Goal: Task Accomplishment & Management: Manage account settings

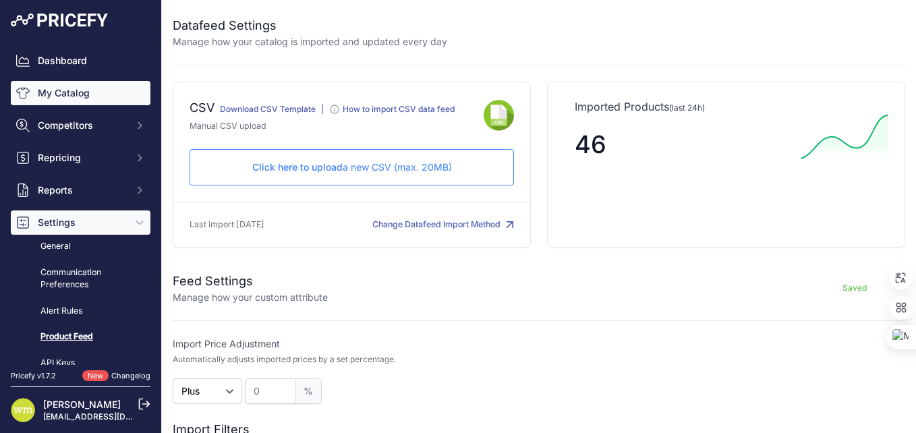
click at [64, 96] on link "My Catalog" at bounding box center [81, 93] width 140 height 24
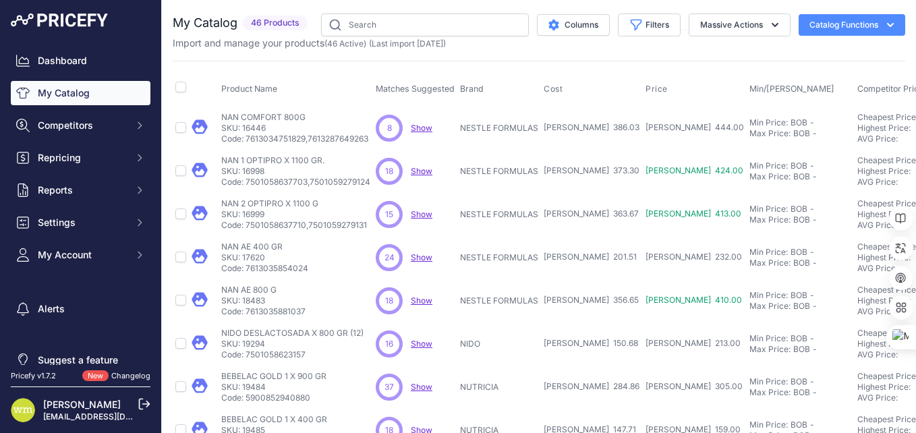
click at [252, 123] on p "SKU: 16446" at bounding box center [294, 128] width 147 height 11
click at [179, 129] on input "checkbox" at bounding box center [180, 127] width 11 height 11
checkbox input "true"
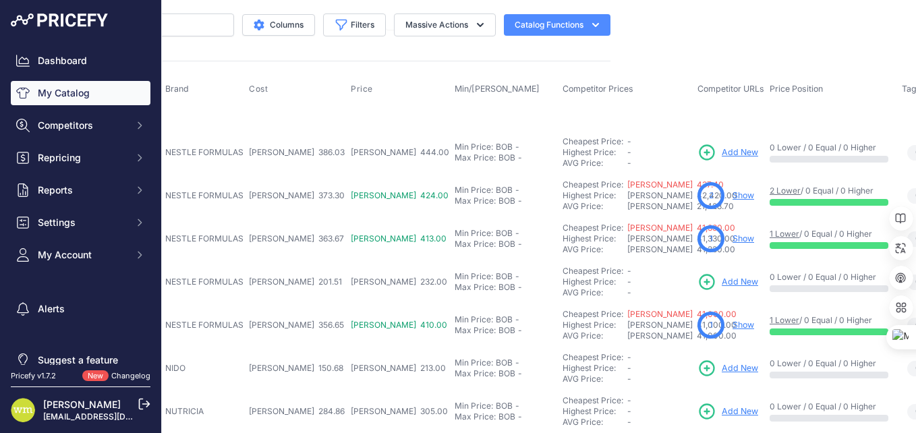
scroll to position [0, 333]
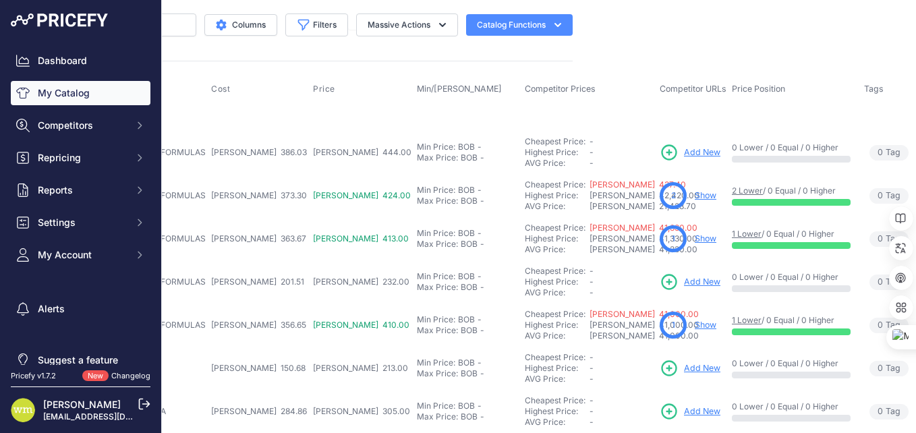
click at [663, 152] on icon at bounding box center [670, 153] width 14 height 14
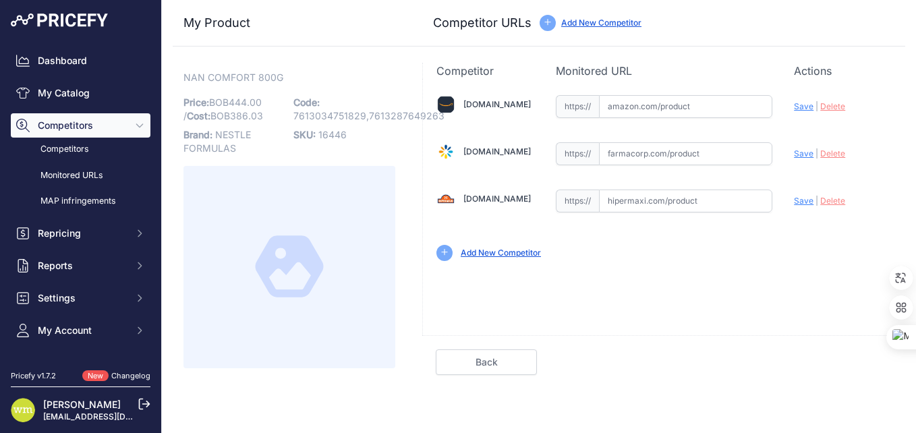
click at [723, 155] on input "text" at bounding box center [686, 153] width 174 height 23
click at [478, 150] on link "Farmacorp.com" at bounding box center [497, 151] width 67 height 10
click at [476, 364] on link "Back" at bounding box center [486, 362] width 101 height 26
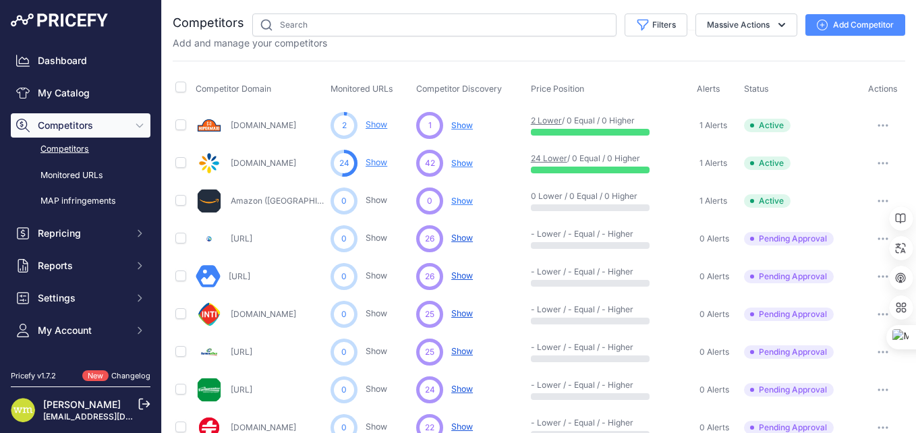
click at [870, 165] on button "button" at bounding box center [883, 163] width 27 height 19
click at [839, 193] on link "View Competitor Profile" at bounding box center [846, 192] width 113 height 22
click at [461, 165] on span "Show" at bounding box center [462, 163] width 22 height 10
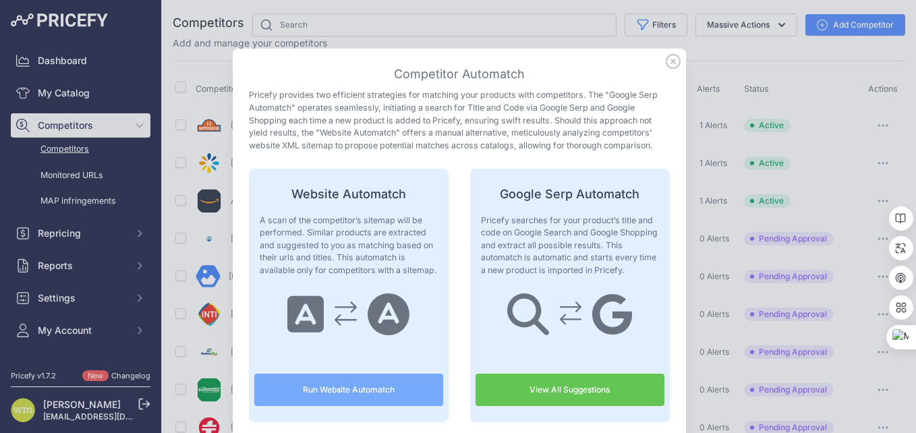
click at [666, 63] on icon at bounding box center [673, 61] width 15 height 15
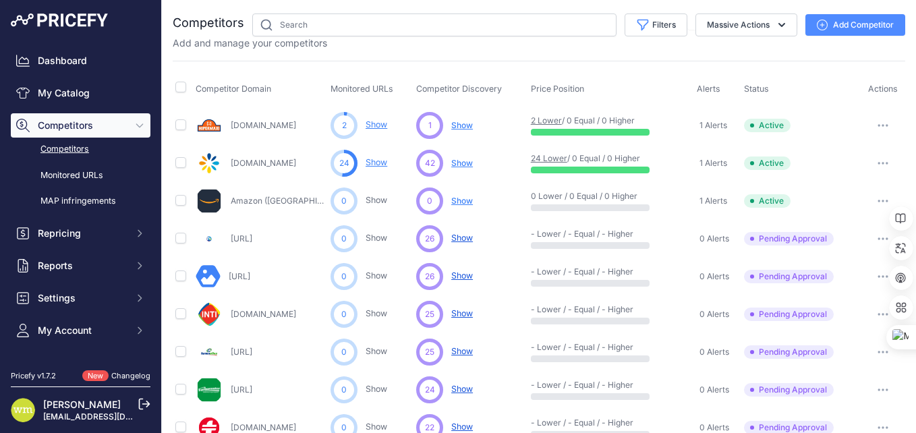
click at [878, 164] on icon "button" at bounding box center [883, 163] width 11 height 3
click at [824, 159] on td "Active" at bounding box center [801, 163] width 119 height 38
click at [878, 237] on icon "button" at bounding box center [883, 238] width 11 height 3
click at [837, 333] on td "Pending Approval This competitor must be approved in order to monitor their URL…" at bounding box center [801, 352] width 119 height 38
click at [377, 161] on link "Show" at bounding box center [377, 162] width 22 height 10
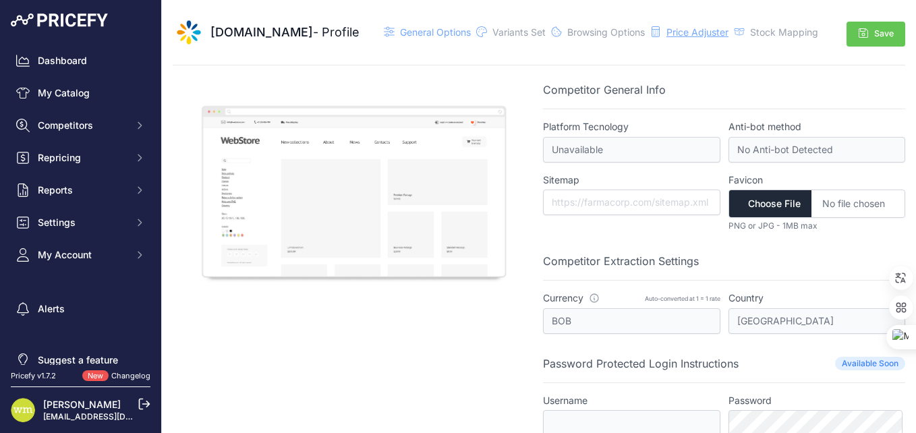
click at [687, 33] on span "Price Adjuster" at bounding box center [698, 31] width 62 height 11
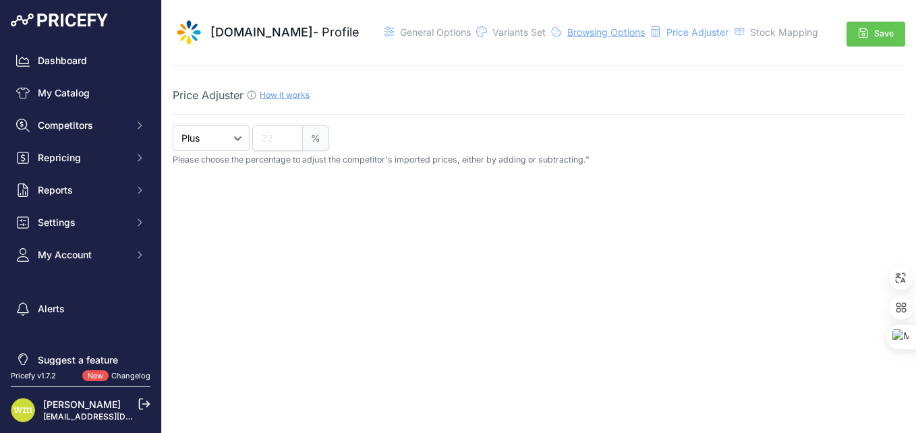
click at [596, 32] on span "Browsing Options" at bounding box center [606, 31] width 78 height 11
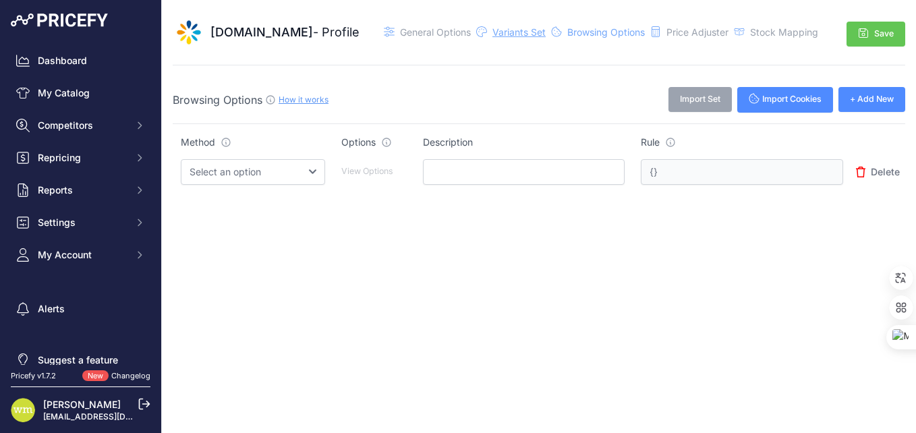
click at [507, 34] on span "Variants Set" at bounding box center [519, 31] width 53 height 11
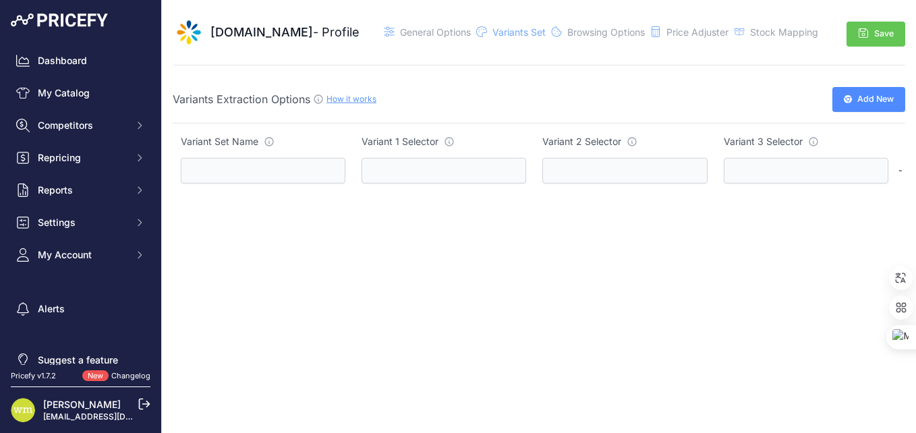
click at [419, 38] on div "General Options" at bounding box center [435, 32] width 71 height 13
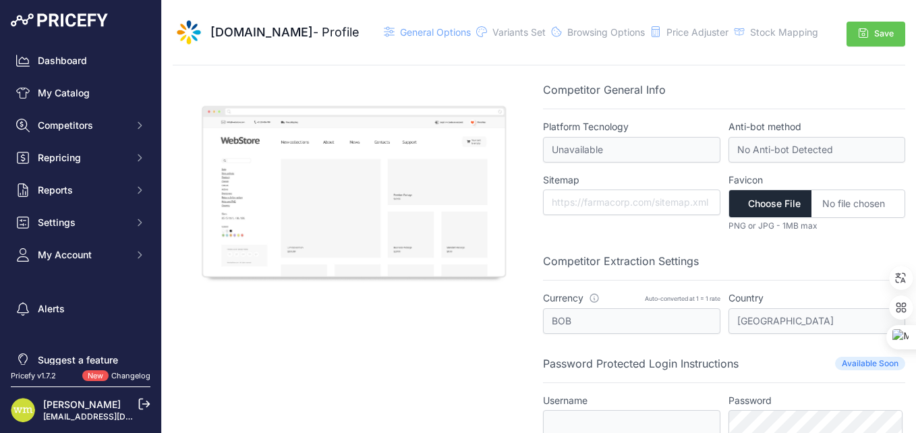
click at [386, 31] on icon at bounding box center [389, 31] width 11 height 11
click at [293, 34] on span "[DOMAIN_NAME]" at bounding box center [262, 32] width 103 height 14
click at [246, 34] on span "[DOMAIN_NAME]" at bounding box center [262, 32] width 103 height 14
click at [184, 34] on img at bounding box center [189, 32] width 32 height 32
click at [327, 33] on div "Farmacorp.com - Profile" at bounding box center [285, 32] width 149 height 19
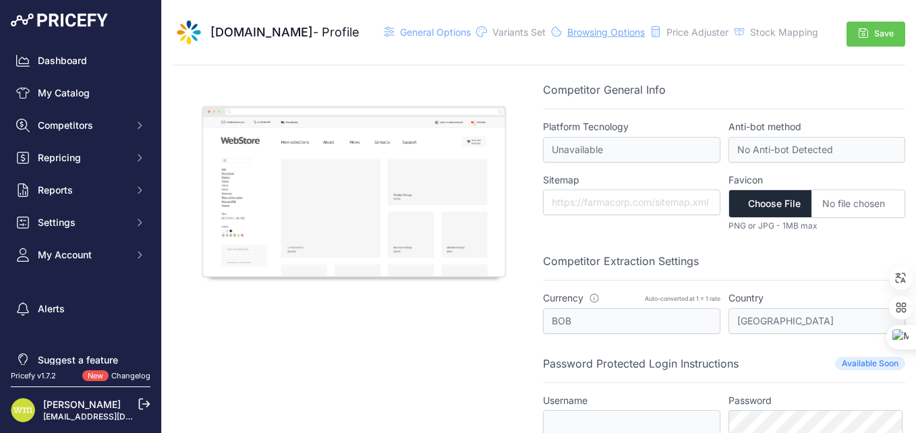
click at [598, 29] on span "Browsing Options" at bounding box center [606, 31] width 78 height 11
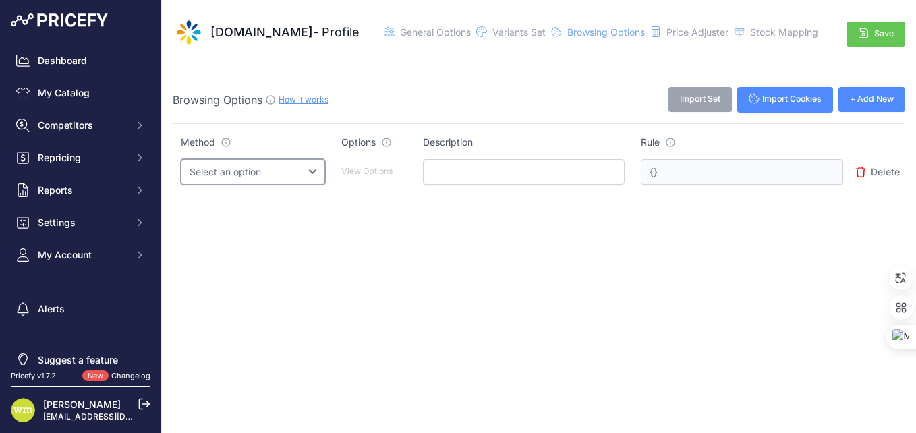
click at [325, 173] on select "Select an option Query String Local Storage Cookie Automatic Actions" at bounding box center [253, 172] width 144 height 26
click at [440, 223] on div "Farmacorp.com - Profile General Options" at bounding box center [539, 118] width 733 height 236
click at [516, 34] on span "Variants Set" at bounding box center [519, 31] width 53 height 11
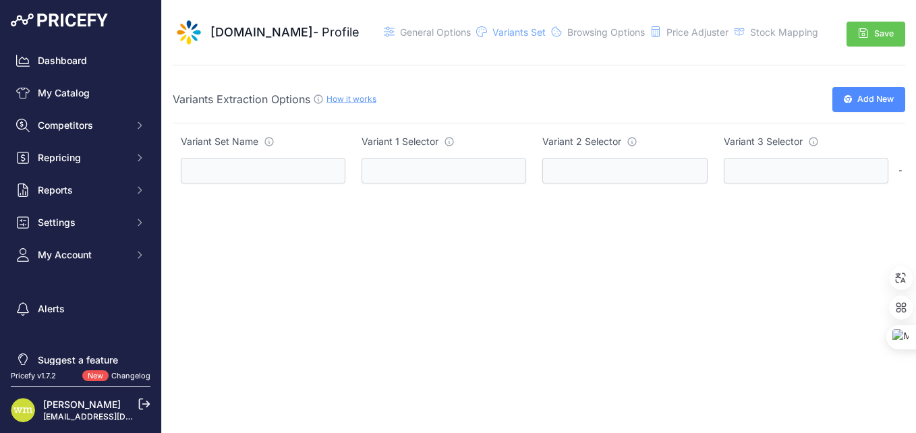
click at [355, 98] on link "How it works" at bounding box center [352, 99] width 50 height 10
click at [78, 223] on span "Settings" at bounding box center [82, 222] width 88 height 13
click at [65, 249] on link "General" at bounding box center [81, 247] width 140 height 24
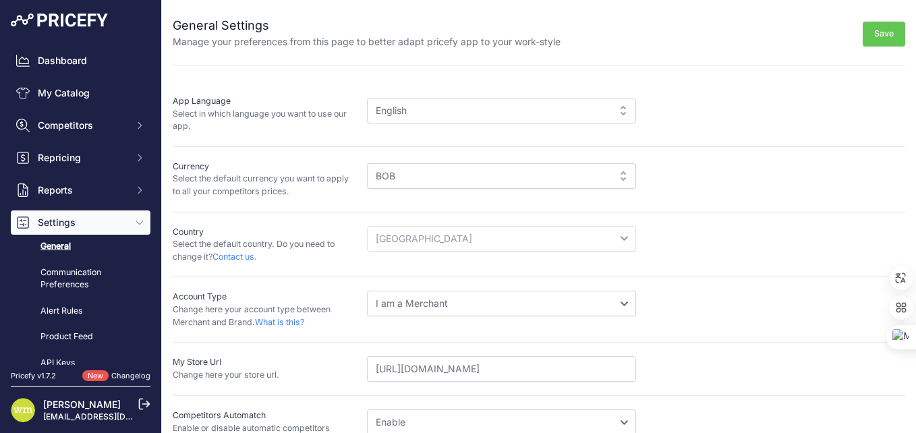
click at [619, 107] on div "English" at bounding box center [501, 111] width 269 height 26
click at [617, 112] on div "English" at bounding box center [501, 111] width 269 height 26
click at [617, 181] on div "BOB" at bounding box center [501, 176] width 269 height 26
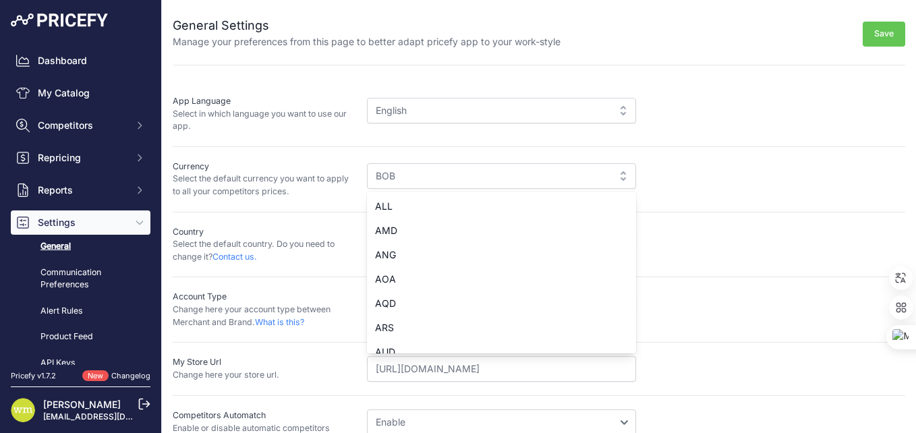
click at [669, 190] on div "AED ALL AMD ANG AOA AQD ARS AUD" at bounding box center [636, 180] width 538 height 38
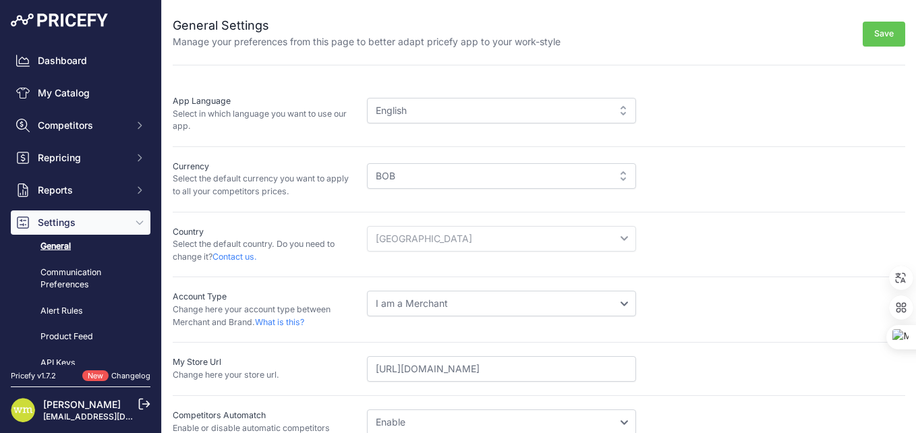
click at [444, 274] on div "Country Select the default country. Do you need to change it? Contact us. Selec…" at bounding box center [539, 245] width 733 height 65
click at [622, 304] on select "I am a Merchant I am a Brand" at bounding box center [501, 304] width 269 height 26
click at [355, 285] on div "Account Type Change here your account type between Merchant and Brand. What is …" at bounding box center [539, 309] width 733 height 65
drag, startPoint x: 314, startPoint y: 321, endPoint x: 169, endPoint y: 309, distance: 145.6
click at [169, 309] on div "General Settings Manage your preferences from this page to better adapt pricefy…" at bounding box center [539, 365] width 754 height 730
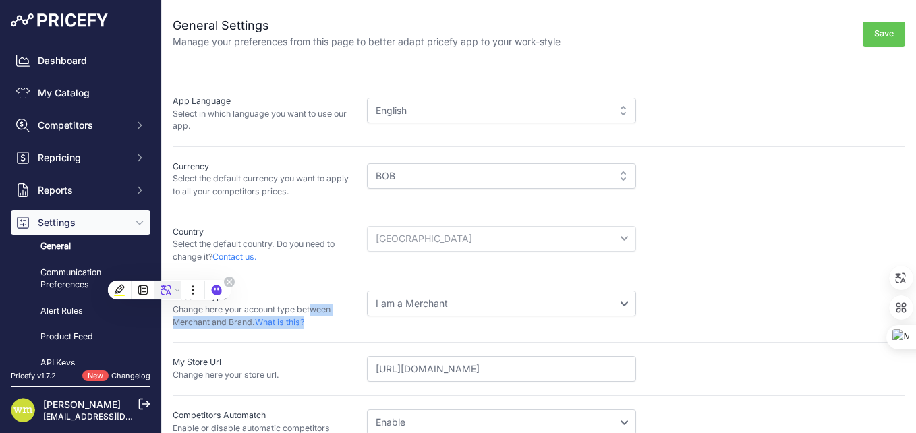
drag, startPoint x: 169, startPoint y: 309, endPoint x: 167, endPoint y: 287, distance: 22.4
click at [167, 287] on icon at bounding box center [166, 290] width 12 height 12
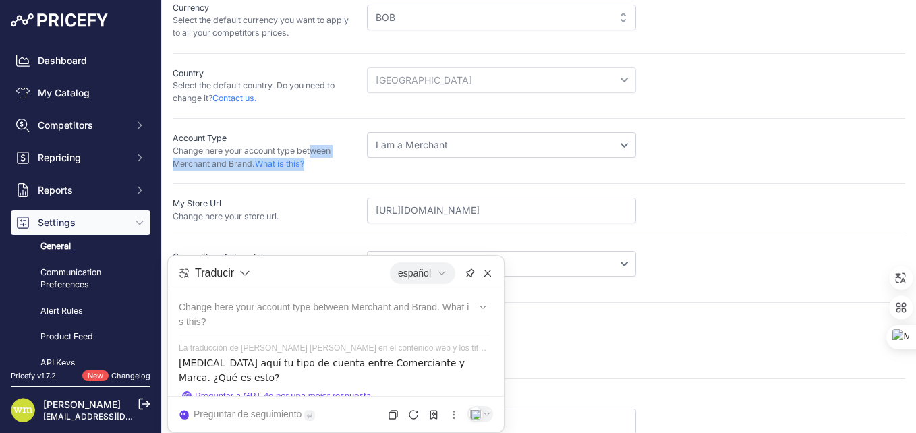
scroll to position [135, 0]
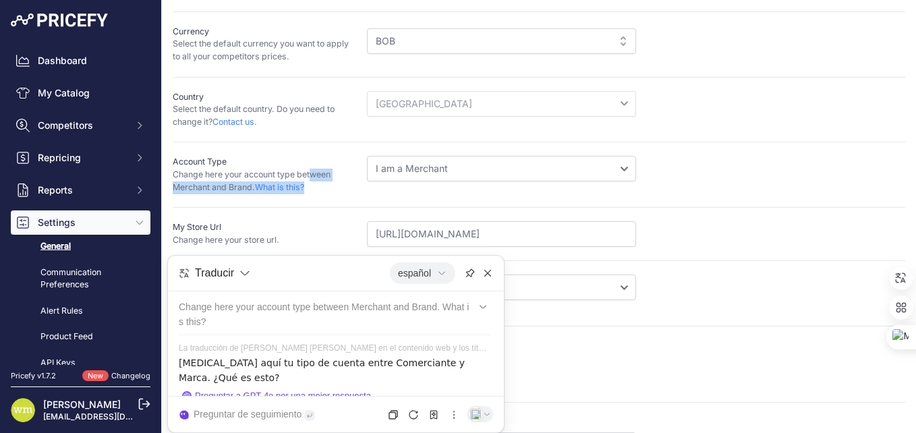
click at [671, 339] on div "My Store Info Manage your store info" at bounding box center [539, 361] width 733 height 49
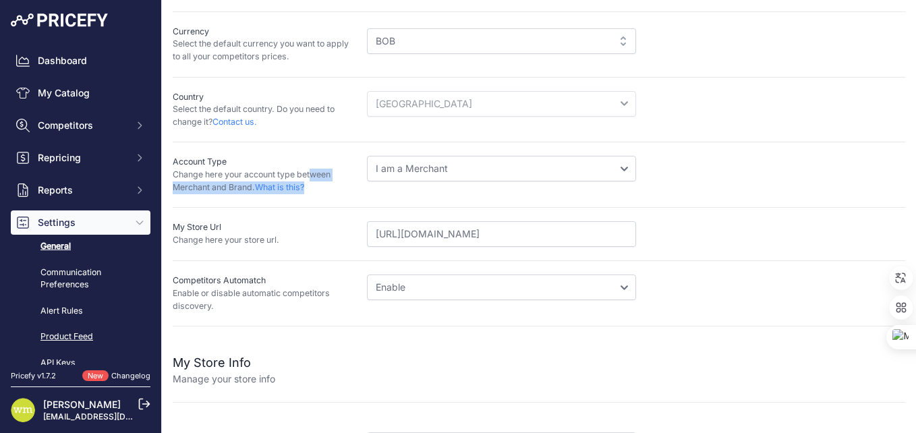
click at [80, 337] on link "Product Feed" at bounding box center [81, 337] width 140 height 24
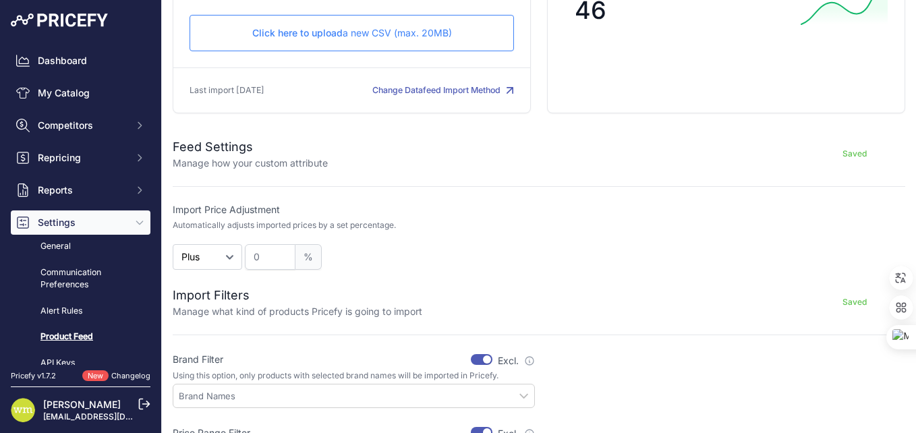
scroll to position [135, 0]
click at [233, 150] on h2 "Feed Settings" at bounding box center [250, 146] width 155 height 19
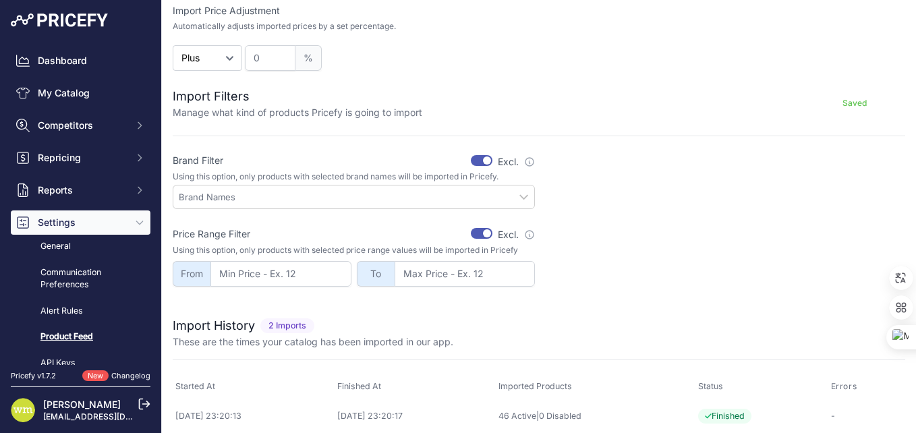
scroll to position [337, 0]
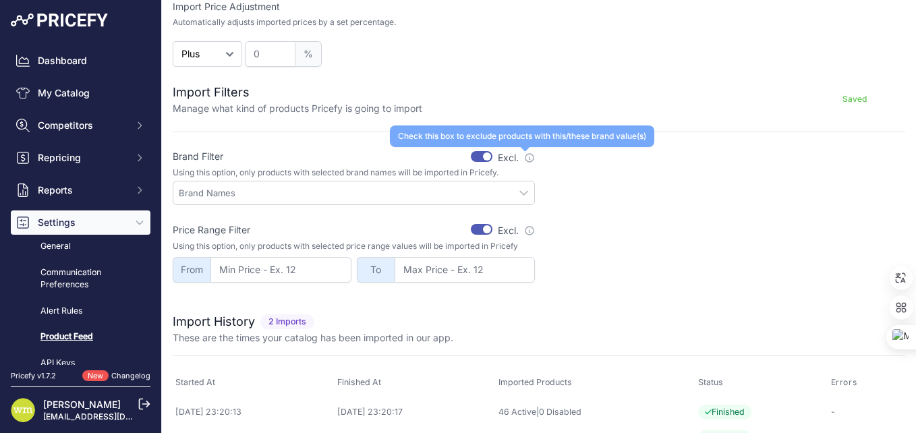
click at [524, 157] on icon at bounding box center [529, 157] width 11 height 11
click at [526, 158] on icon at bounding box center [529, 157] width 11 height 11
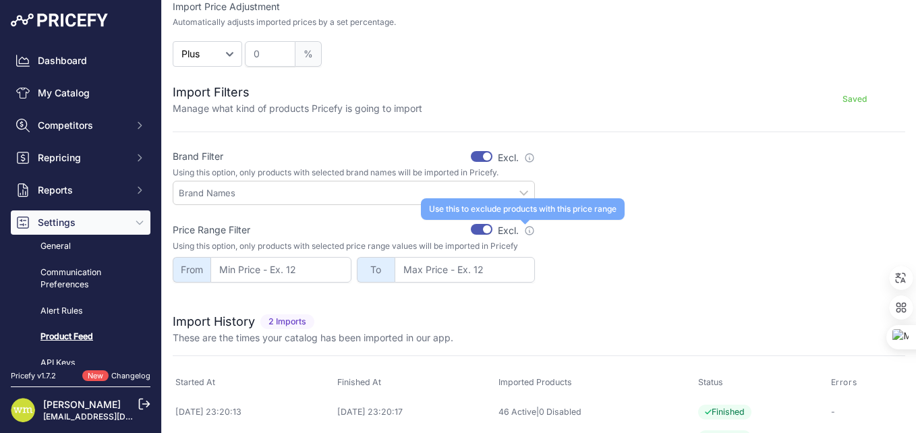
click at [524, 231] on icon at bounding box center [529, 230] width 11 height 11
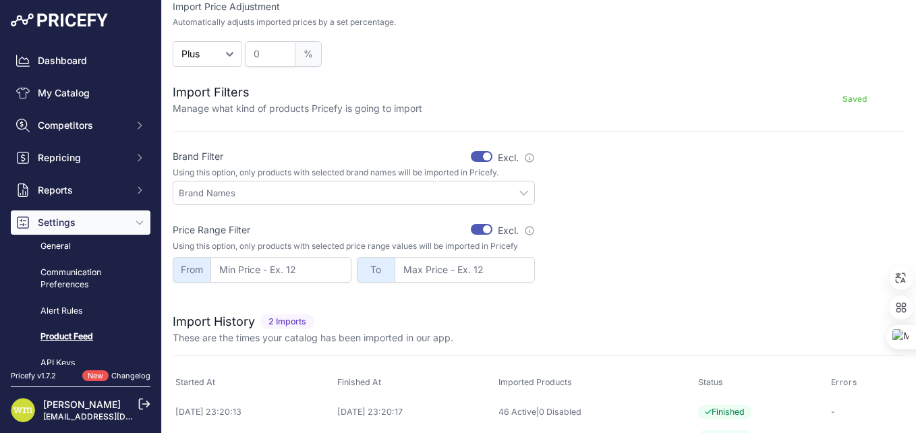
scroll to position [369, 0]
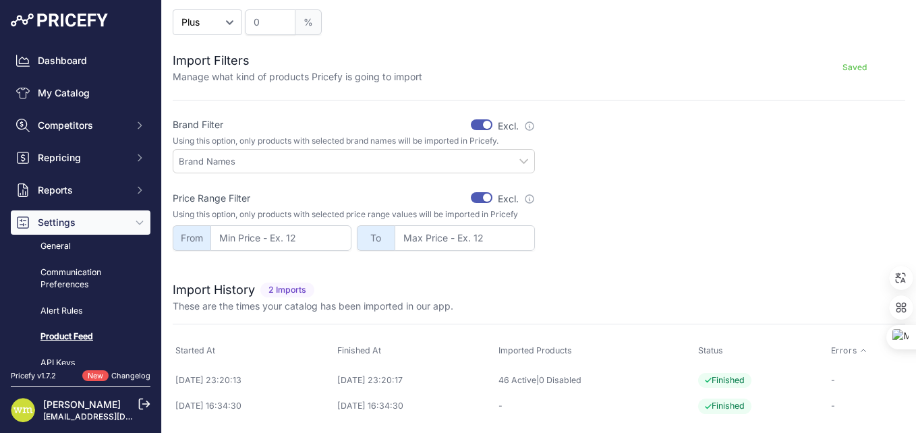
click at [838, 351] on span "Errors" at bounding box center [844, 350] width 26 height 11
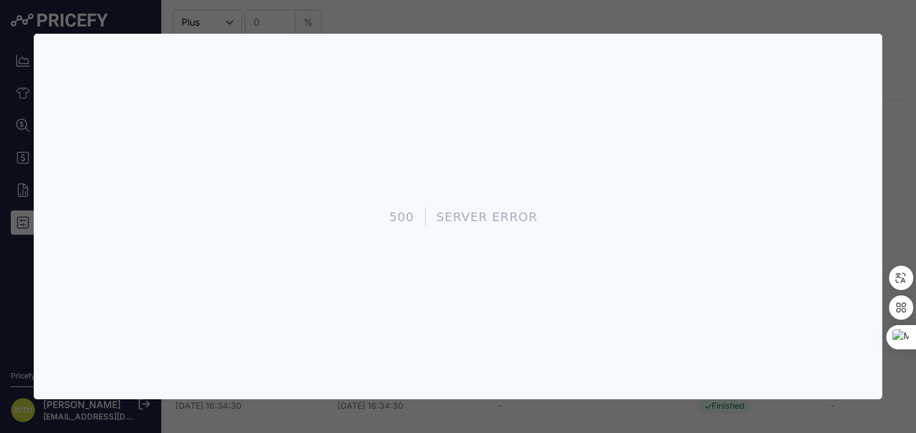
scroll to position [0, 0]
click at [13, 124] on div at bounding box center [458, 216] width 916 height 433
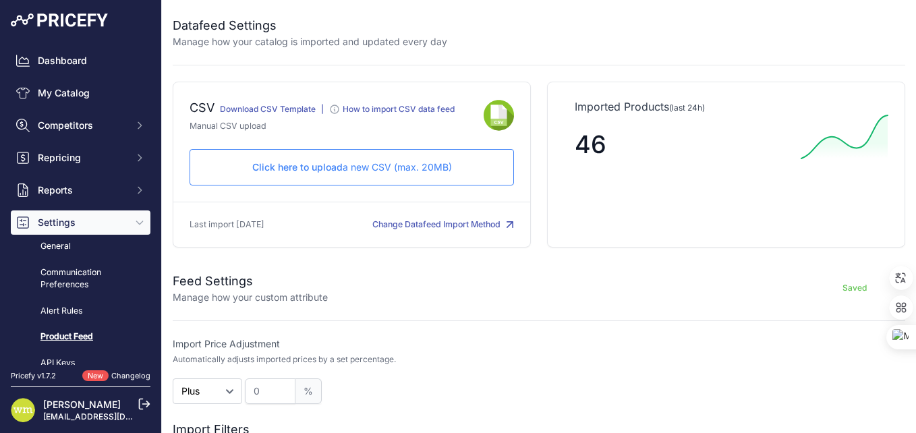
click at [228, 37] on p "Manage how your catalog is imported and updated every day" at bounding box center [310, 41] width 275 height 13
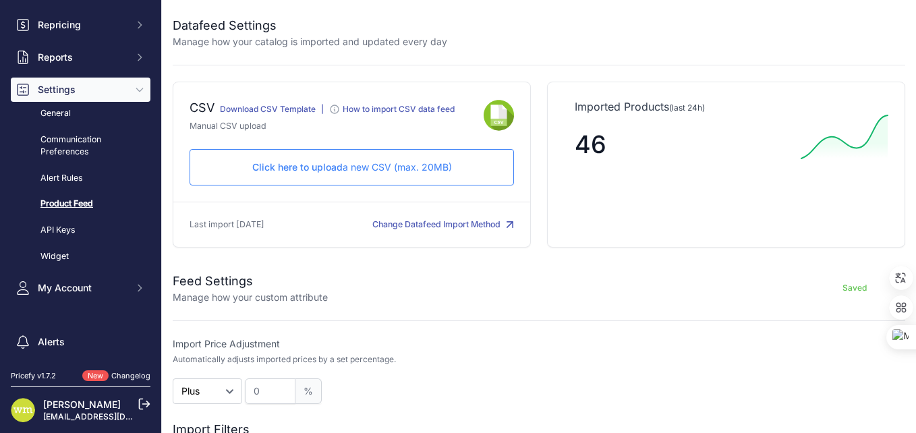
scroll to position [135, 0]
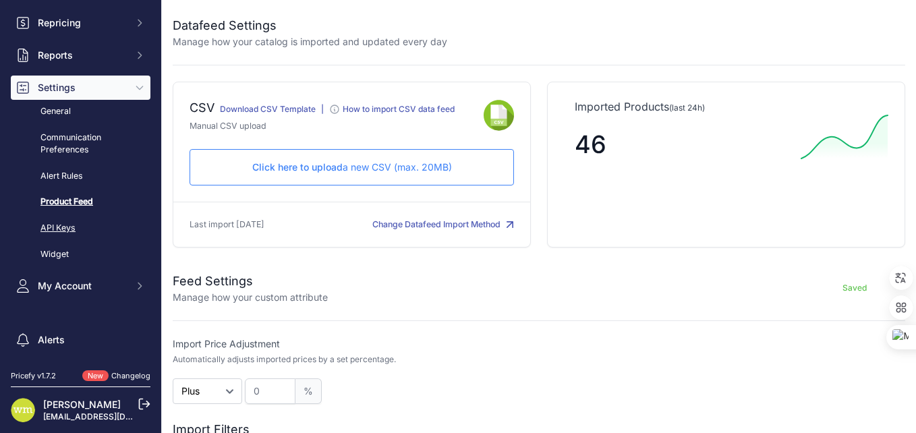
click at [62, 229] on link "API Keys" at bounding box center [81, 229] width 140 height 24
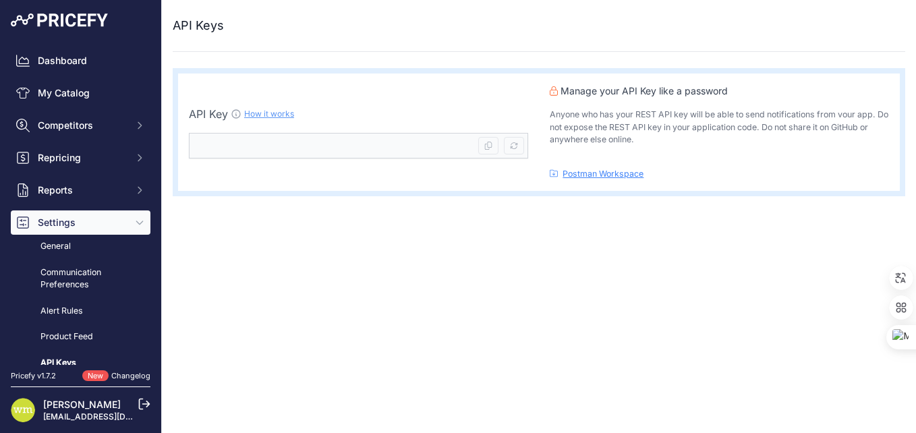
drag, startPoint x: 637, startPoint y: 139, endPoint x: 550, endPoint y: 113, distance: 90.9
click at [550, 113] on p "Anyone who has your REST API key will be able to send notifications from vour a…" at bounding box center [719, 128] width 339 height 38
drag, startPoint x: 550, startPoint y: 113, endPoint x: 546, endPoint y: 97, distance: 16.0
click at [546, 97] on icon at bounding box center [546, 94] width 12 height 12
click at [496, 236] on div "Close API Keys API Key How it works" at bounding box center [539, 216] width 754 height 433
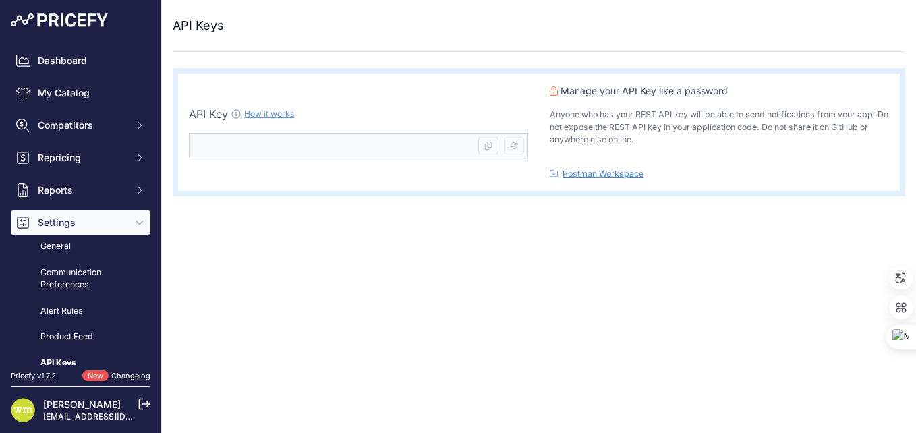
click at [136, 222] on icon "Sidebar" at bounding box center [139, 222] width 6 height 3
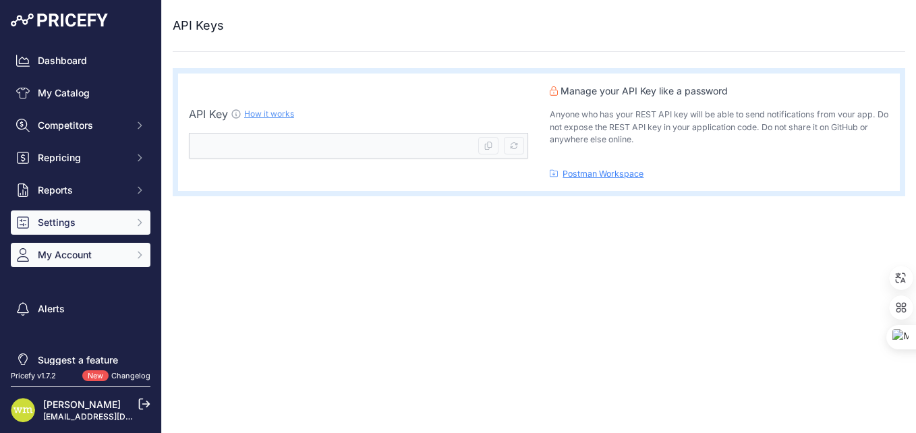
click at [78, 262] on button "My Account" at bounding box center [81, 255] width 140 height 24
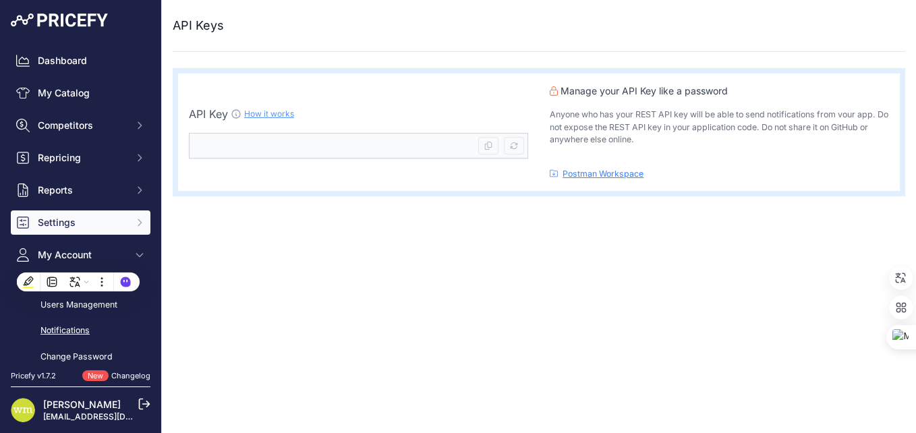
scroll to position [67, 0]
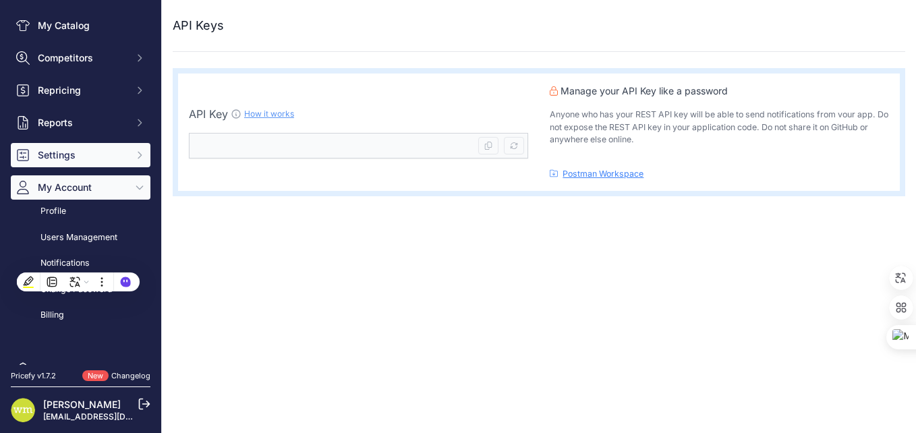
click at [134, 186] on icon "Sidebar" at bounding box center [139, 187] width 11 height 11
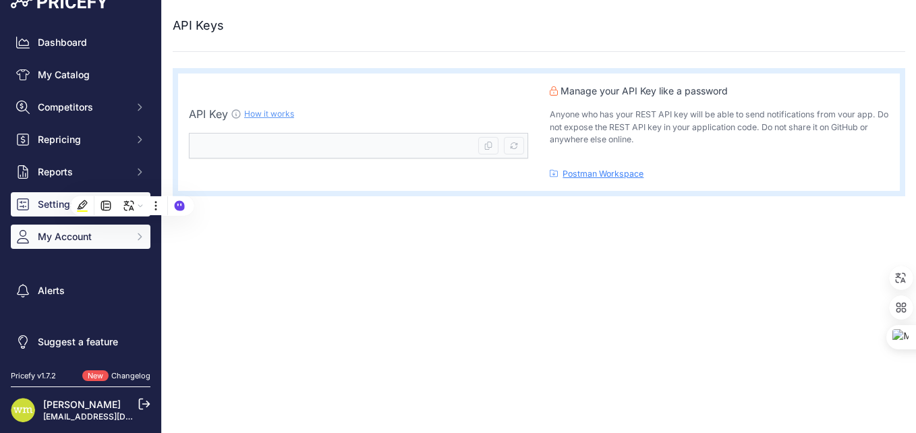
scroll to position [18, 0]
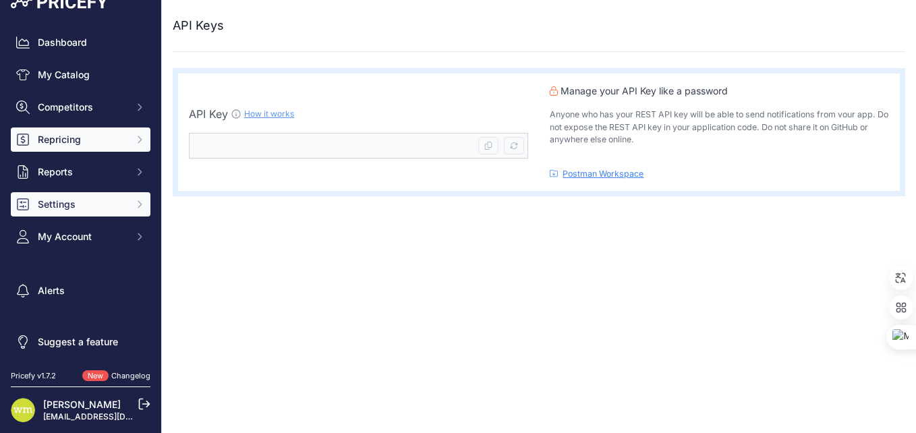
click at [115, 136] on span "Repricing" at bounding box center [82, 139] width 88 height 13
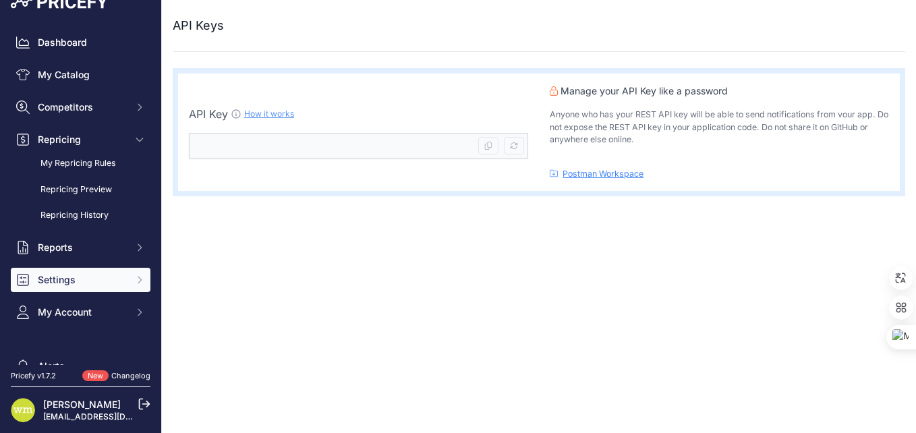
click at [257, 239] on div "Close API Keys API Key How it works" at bounding box center [539, 216] width 754 height 433
click at [96, 165] on link "My Repricing Rules" at bounding box center [81, 164] width 140 height 24
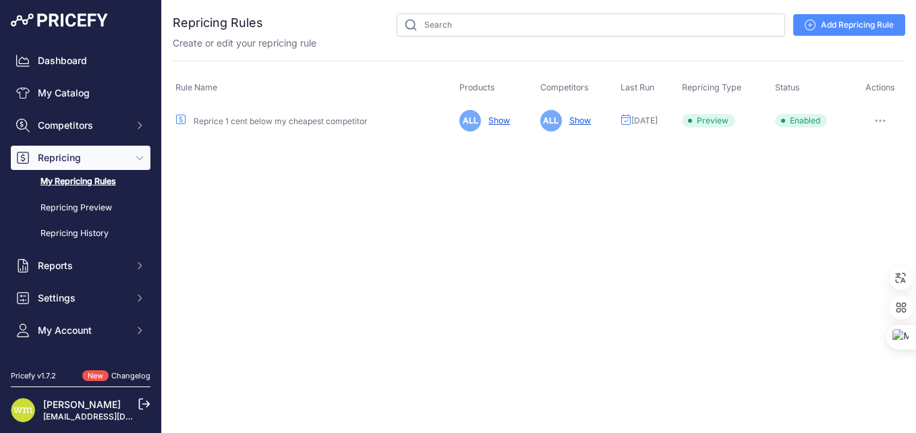
click at [567, 121] on link "Show" at bounding box center [577, 120] width 27 height 10
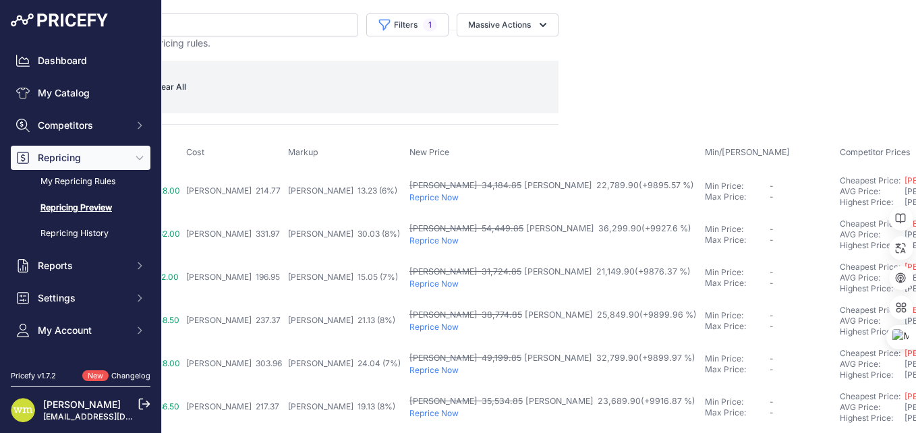
scroll to position [0, 358]
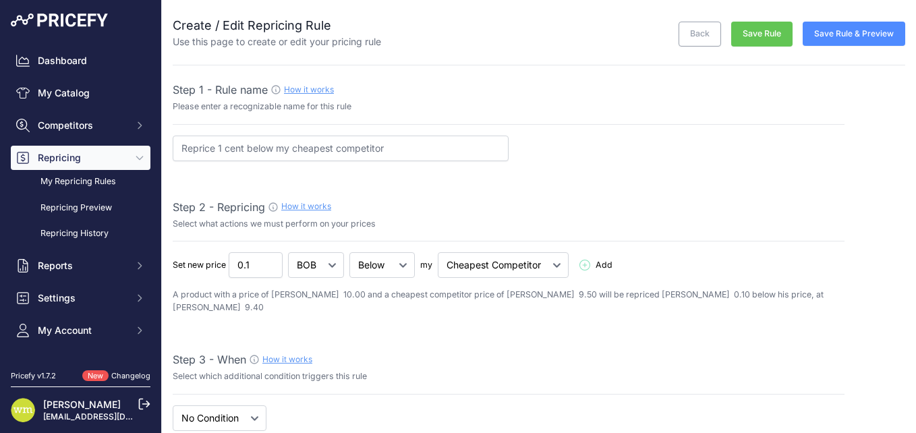
select select "7"
click at [269, 262] on input "0.11" at bounding box center [256, 265] width 54 height 26
type input "0.1"
click at [271, 270] on input "0.1" at bounding box center [256, 265] width 54 height 26
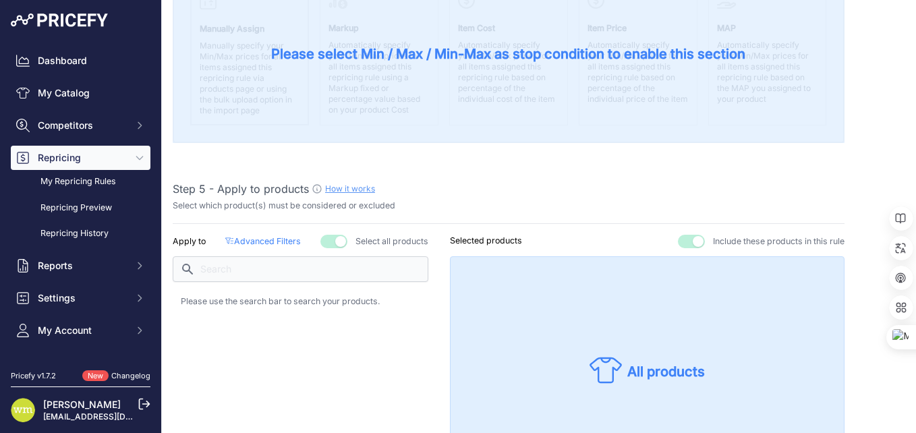
scroll to position [675, 0]
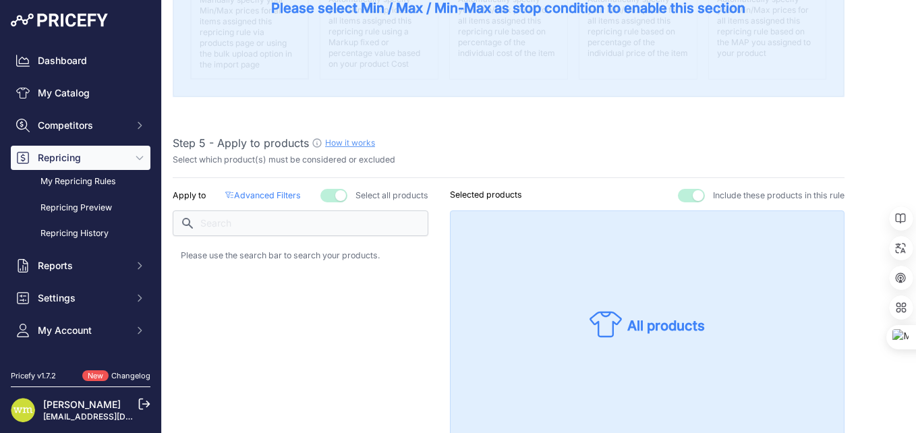
click at [333, 189] on button "button" at bounding box center [333, 195] width 27 height 13
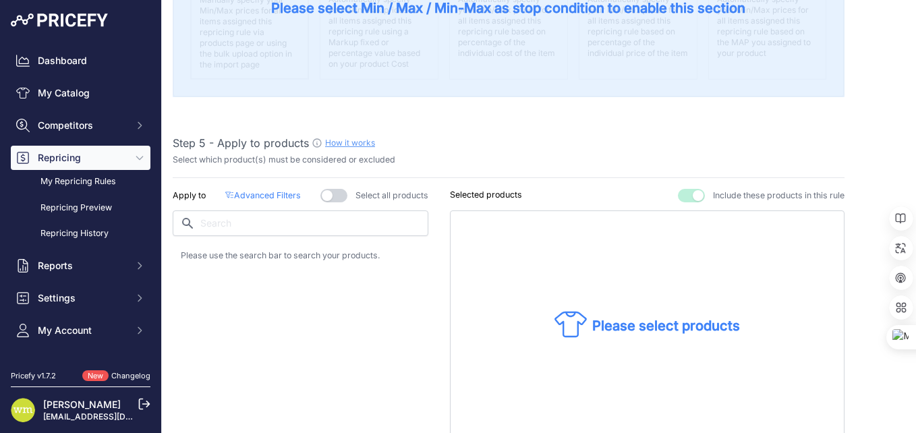
click at [339, 189] on button "button" at bounding box center [333, 195] width 27 height 13
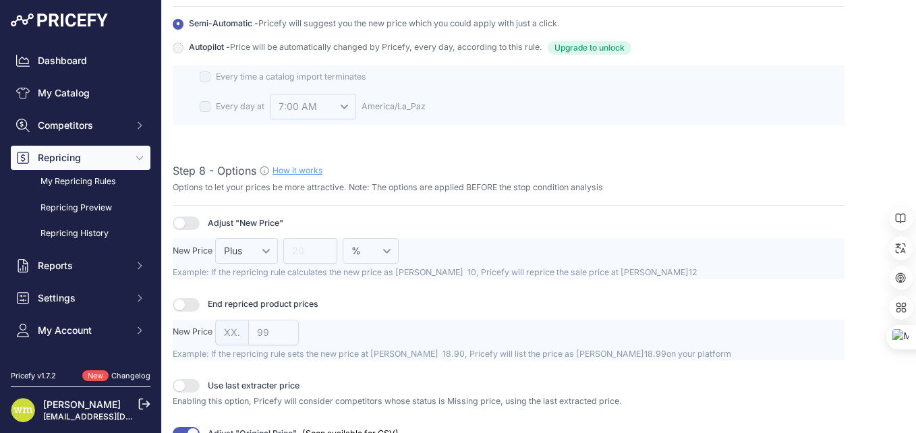
scroll to position [1552, 0]
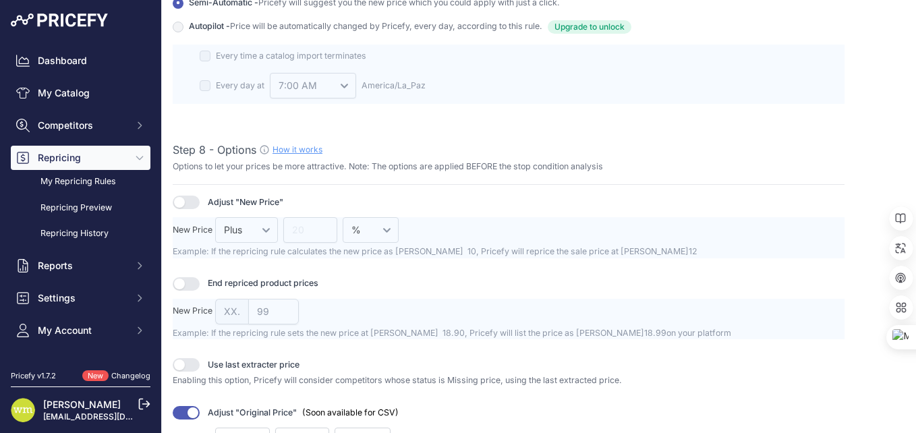
click at [229, 302] on div at bounding box center [509, 319] width 672 height 41
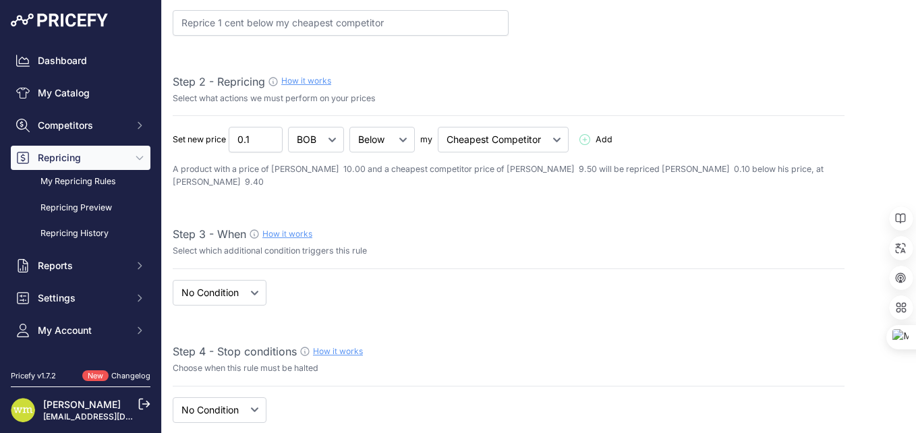
scroll to position [58, 0]
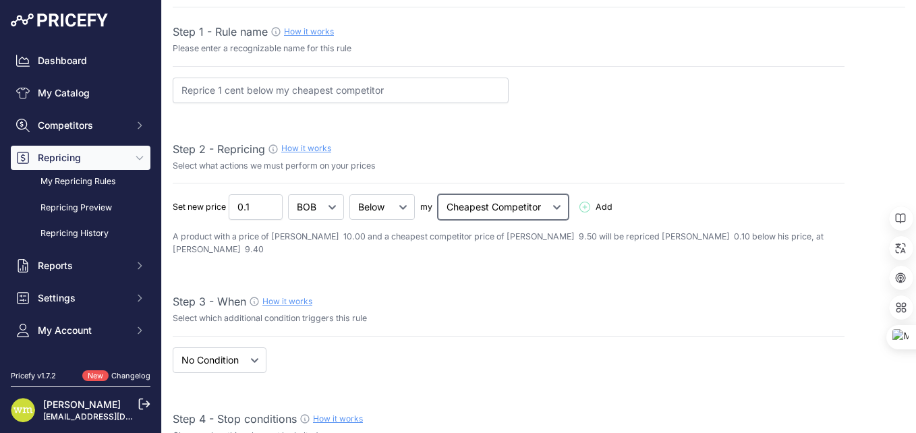
click at [559, 204] on select "Cheapest Competitor Highest Competitor" at bounding box center [503, 207] width 131 height 26
click at [409, 211] on select "Below Above Equal" at bounding box center [381, 207] width 65 height 26
click at [337, 209] on select "BOB %" at bounding box center [316, 207] width 56 height 26
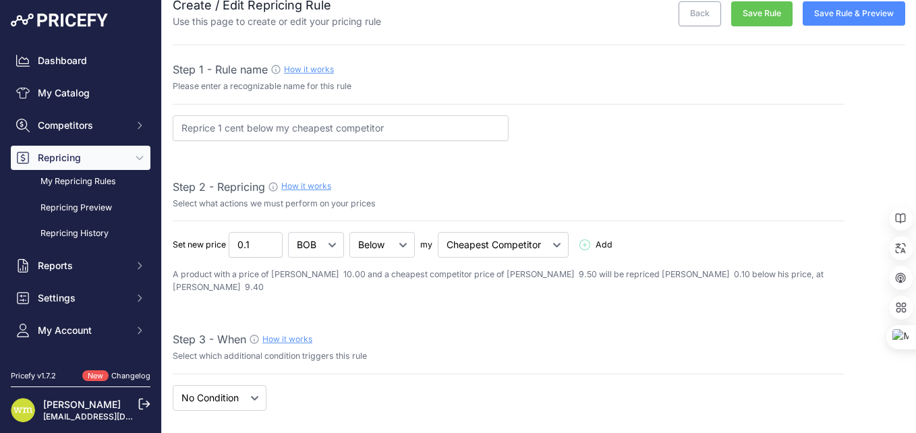
scroll to position [0, 0]
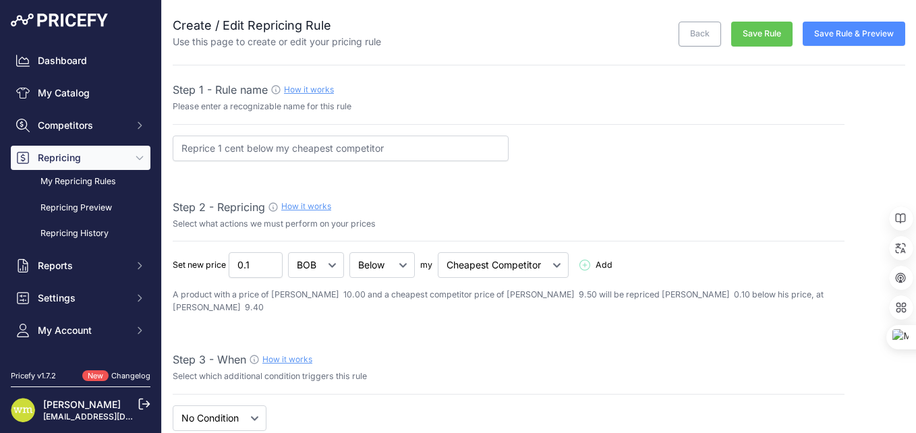
click at [602, 265] on span "Add" at bounding box center [604, 265] width 17 height 13
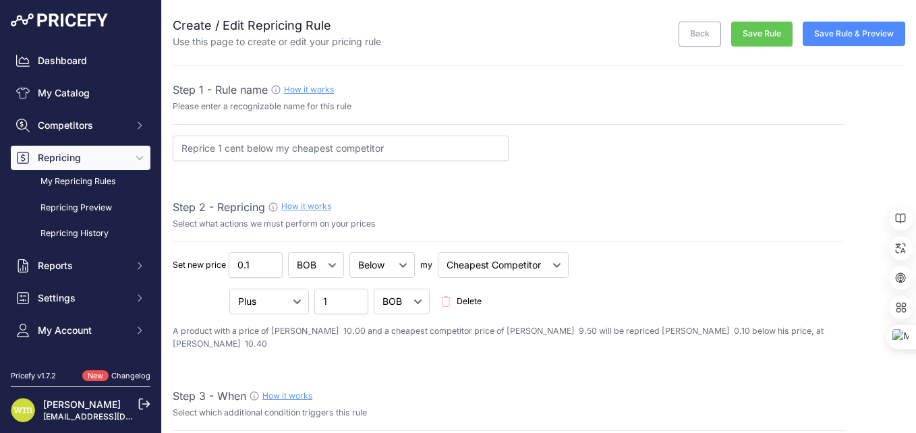
click at [475, 304] on span "Delete" at bounding box center [469, 302] width 25 height 13
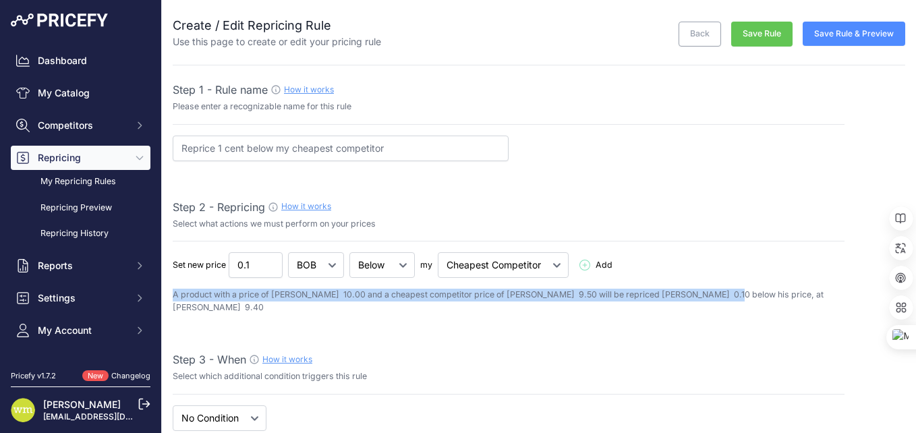
drag, startPoint x: 716, startPoint y: 296, endPoint x: 167, endPoint y: 295, distance: 548.5
drag, startPoint x: 167, startPoint y: 295, endPoint x: 161, endPoint y: 312, distance: 18.8
click at [161, 312] on icon at bounding box center [164, 315] width 10 height 10
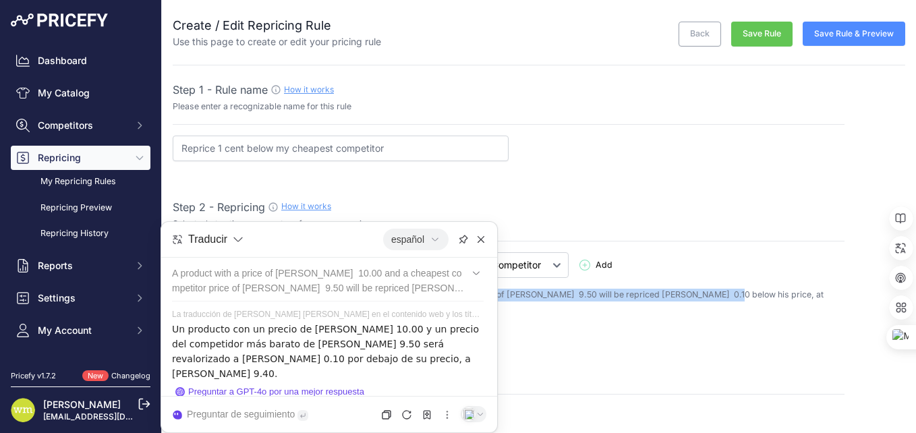
click at [532, 352] on div "Step 3 - When How it works" at bounding box center [509, 360] width 672 height 16
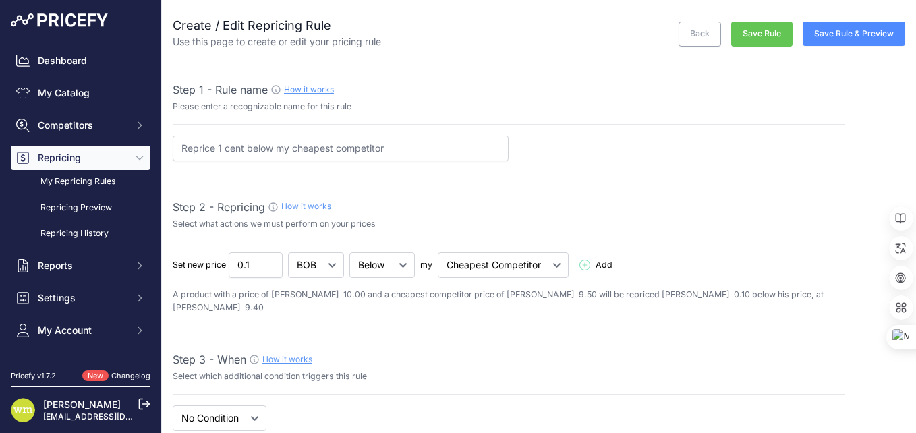
click at [434, 211] on div "Step 2 - Repricing How it works" at bounding box center [509, 207] width 672 height 16
click at [262, 152] on input "Reprice 1 cent below my cheapest competitor" at bounding box center [341, 149] width 336 height 26
click at [683, 36] on link "Back" at bounding box center [700, 34] width 43 height 25
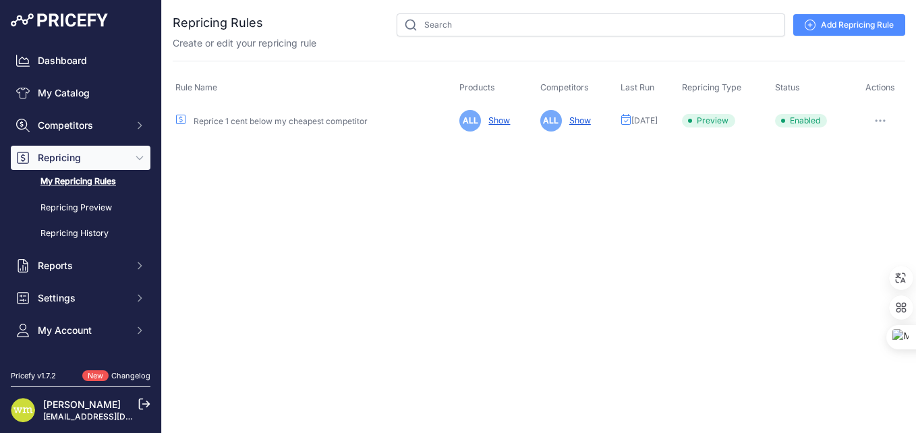
click at [218, 123] on link "Reprice 1 cent below my cheapest competitor" at bounding box center [281, 121] width 174 height 10
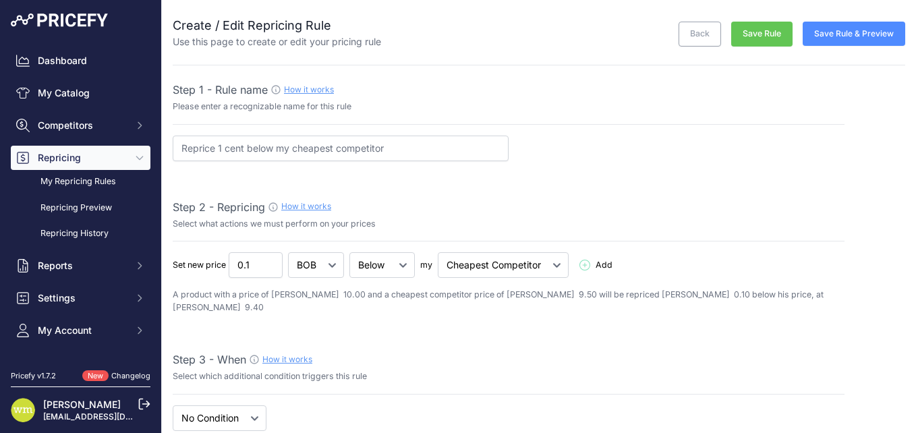
select select "7"
click at [686, 36] on link "Back" at bounding box center [700, 34] width 43 height 25
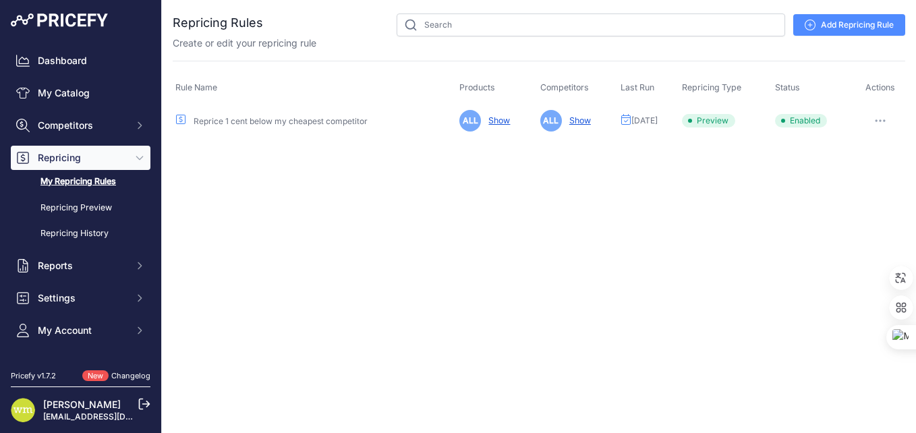
click at [134, 156] on icon "Sidebar" at bounding box center [139, 157] width 11 height 11
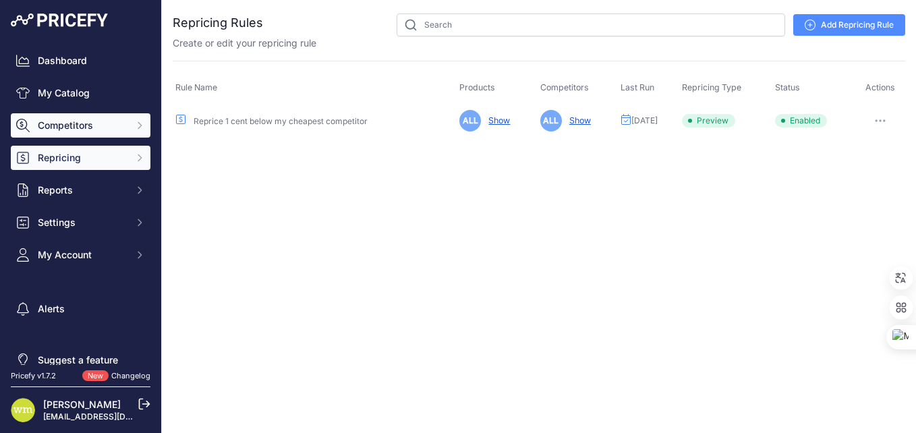
click at [119, 125] on button "Competitors" at bounding box center [81, 125] width 140 height 24
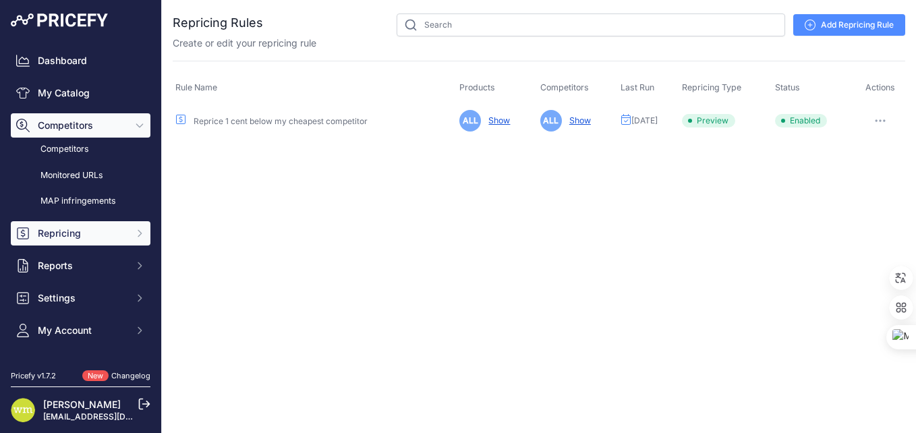
click at [123, 126] on button "Competitors" at bounding box center [81, 125] width 140 height 24
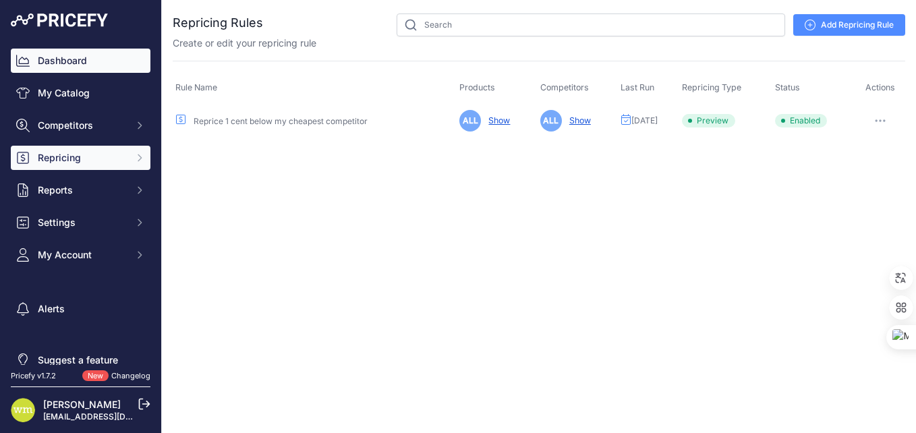
click at [86, 55] on link "Dashboard" at bounding box center [81, 61] width 140 height 24
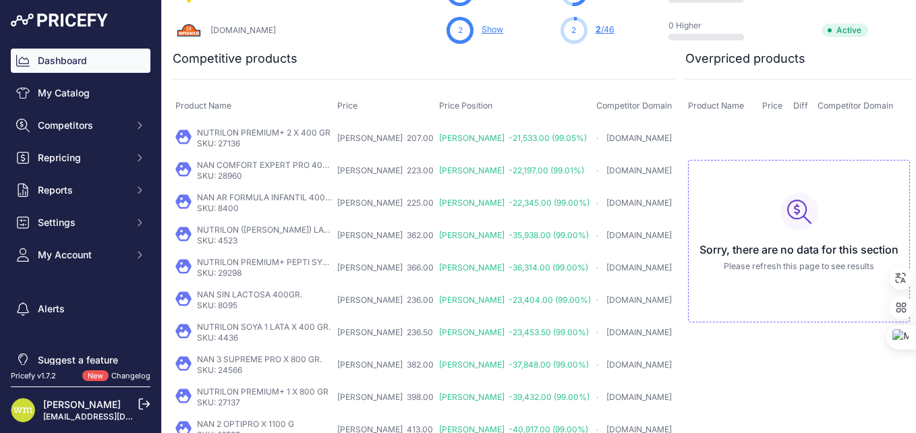
scroll to position [597, 0]
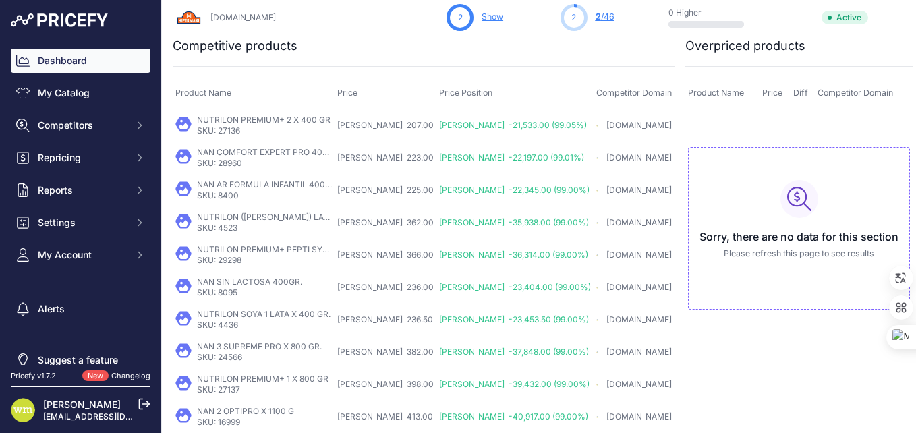
click at [793, 92] on span "Diff" at bounding box center [800, 93] width 15 height 10
click at [818, 89] on span "Competitor Domain" at bounding box center [856, 93] width 76 height 10
click at [762, 92] on span "Price" at bounding box center [772, 93] width 20 height 10
click at [439, 159] on span "BOB -22,197.00 (99.01%)" at bounding box center [511, 157] width 145 height 10
click at [366, 128] on span "BOB 207.00" at bounding box center [385, 125] width 96 height 10
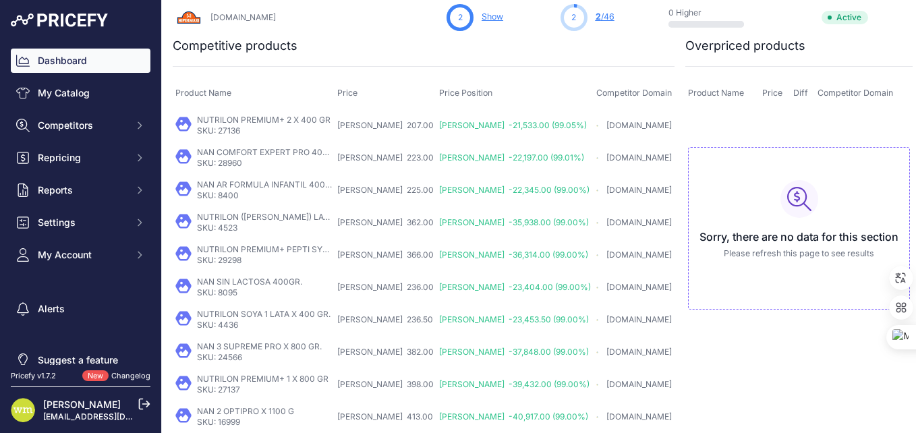
click at [439, 123] on span "BOB -21,533.00 (99.05%)" at bounding box center [513, 125] width 148 height 10
click at [439, 127] on span "BOB -21,533.00 (99.05%)" at bounding box center [513, 125] width 148 height 10
click at [462, 125] on span "BOB -21,533.00 (99.05%)" at bounding box center [513, 125] width 148 height 10
click at [227, 121] on link "NUTRILON PREMIUM+ 2 X 400 GR" at bounding box center [264, 120] width 134 height 10
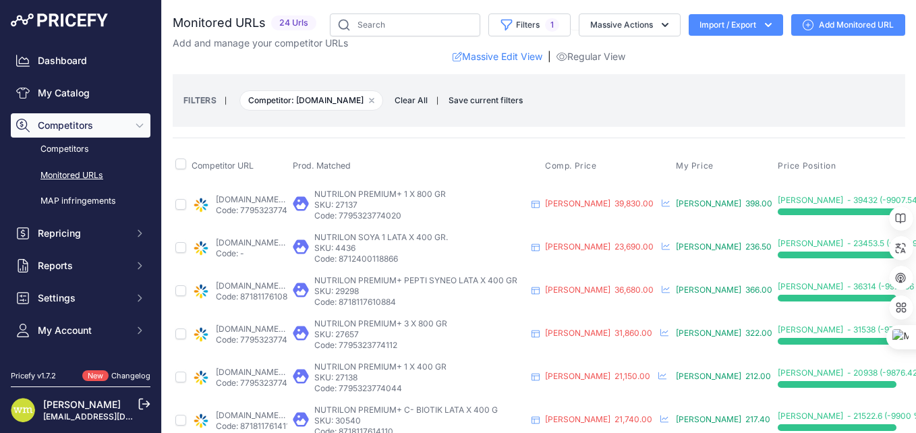
scroll to position [0, 131]
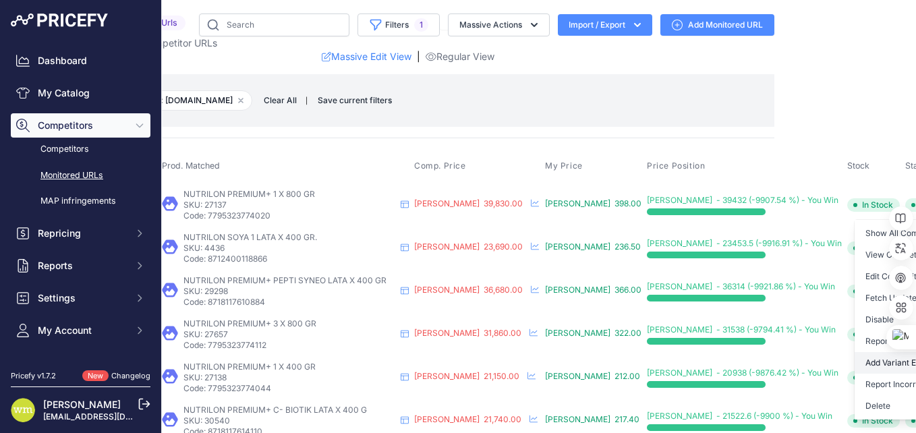
click at [855, 363] on button "Add Variant Extraction Options" at bounding box center [924, 363] width 138 height 22
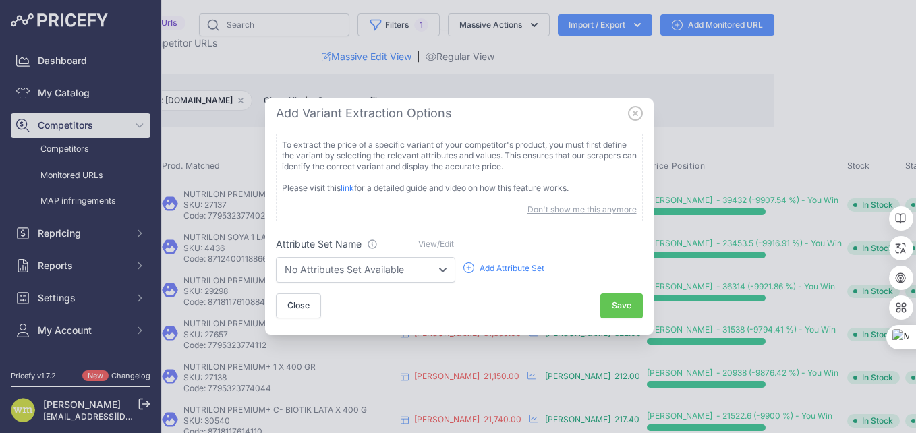
click at [499, 269] on div "Add Attribute Set" at bounding box center [512, 268] width 65 height 11
click at [394, 273] on select "No Attributes Set Available" at bounding box center [365, 270] width 179 height 26
click at [437, 312] on div "Close Save" at bounding box center [459, 305] width 367 height 25
click at [636, 111] on icon at bounding box center [635, 113] width 15 height 15
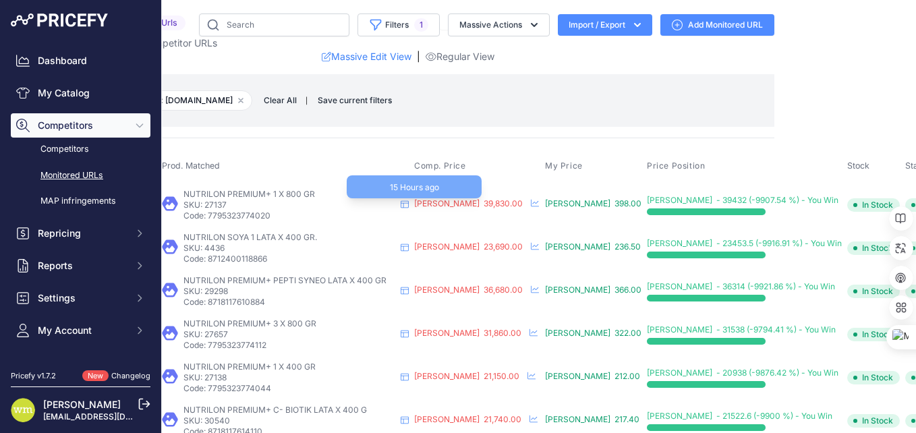
click at [501, 204] on span "BOB 39,830.00" at bounding box center [468, 203] width 109 height 10
click at [487, 183] on td "BOB 39,830.00 15 Hours ago Show Price Timeline Price Timeline to 1" at bounding box center [477, 205] width 131 height 44
click at [488, 204] on span "BOB 39,830.00" at bounding box center [468, 203] width 109 height 10
click at [647, 202] on span "BOB - 39432 (-9907.54 %) - You Win" at bounding box center [743, 200] width 192 height 10
click at [672, 201] on span "BOB - 39432 (-9907.54 %) - You Win" at bounding box center [743, 200] width 192 height 10
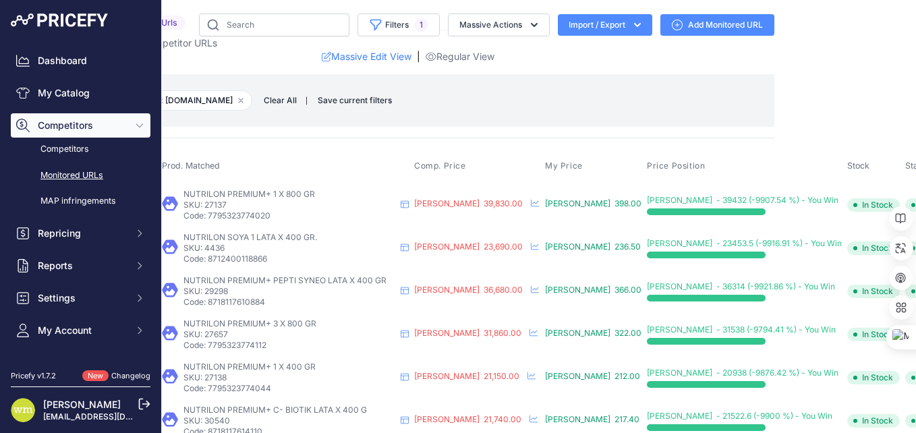
click at [735, 201] on span "BOB - 39432 (-9907.54 %) - You Win" at bounding box center [743, 200] width 192 height 10
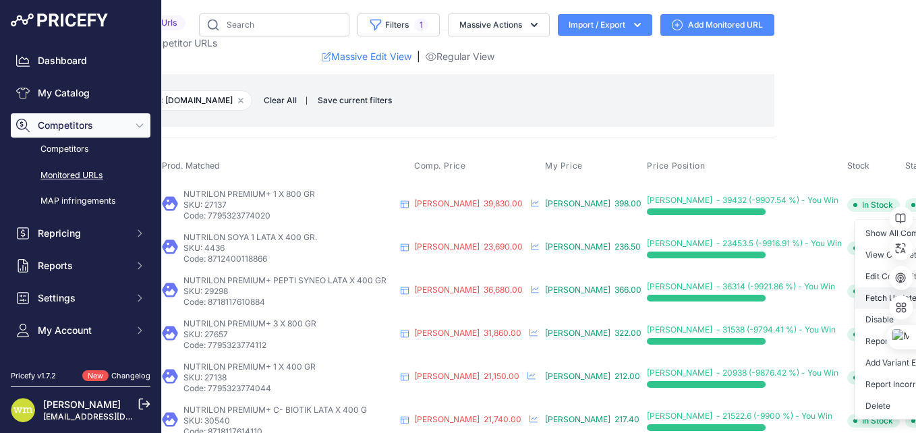
click at [855, 300] on button "Fetch Updated Price" at bounding box center [924, 298] width 138 height 22
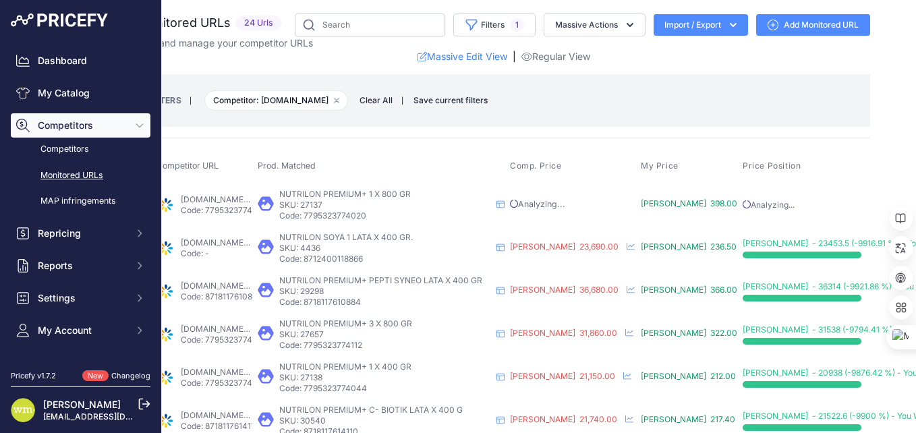
scroll to position [0, 146]
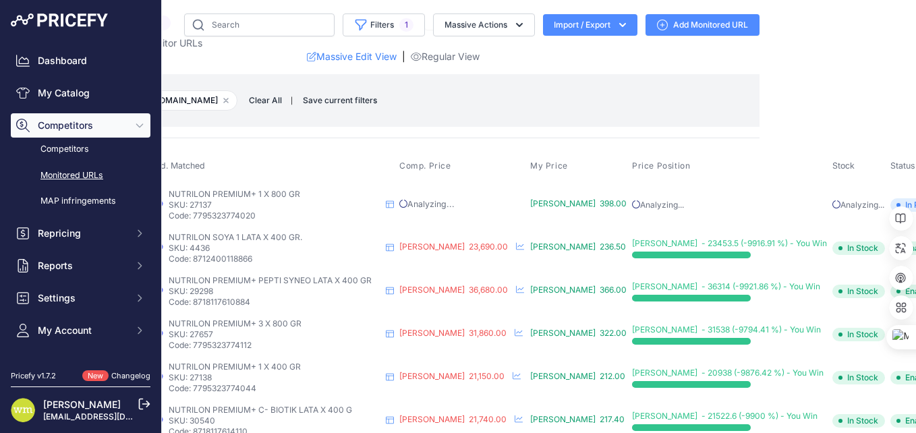
drag, startPoint x: 887, startPoint y: 202, endPoint x: 893, endPoint y: 132, distance: 70.5
click at [893, 132] on main "Close You are not connected to the internet." at bounding box center [539, 216] width 754 height 433
click at [853, 300] on button "Report Incorrect Data" at bounding box center [922, 298] width 138 height 22
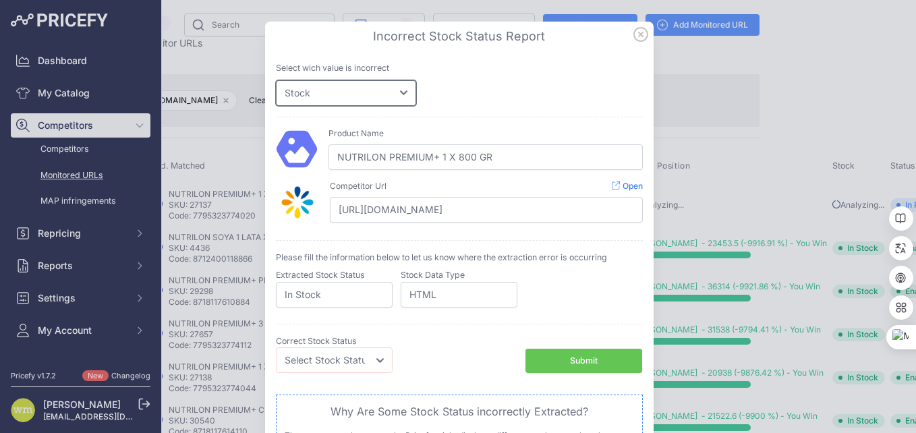
click at [400, 90] on select "Price Stock" at bounding box center [346, 93] width 140 height 26
select select "price"
click at [276, 80] on select "Price Stock" at bounding box center [346, 93] width 140 height 26
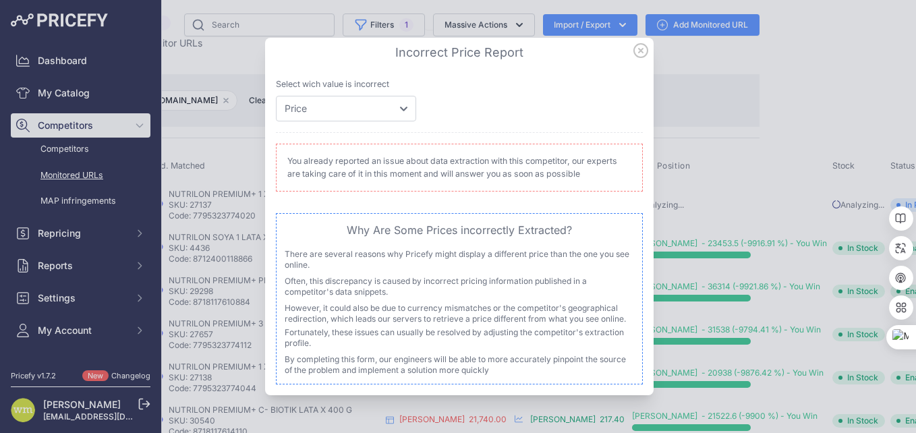
click at [642, 52] on icon at bounding box center [640, 50] width 13 height 13
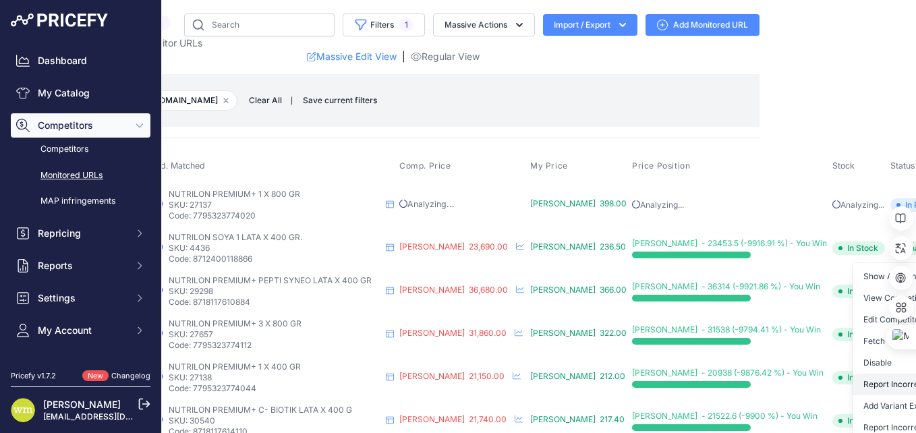
click at [853, 385] on button "Report Incorrect Data" at bounding box center [922, 385] width 138 height 22
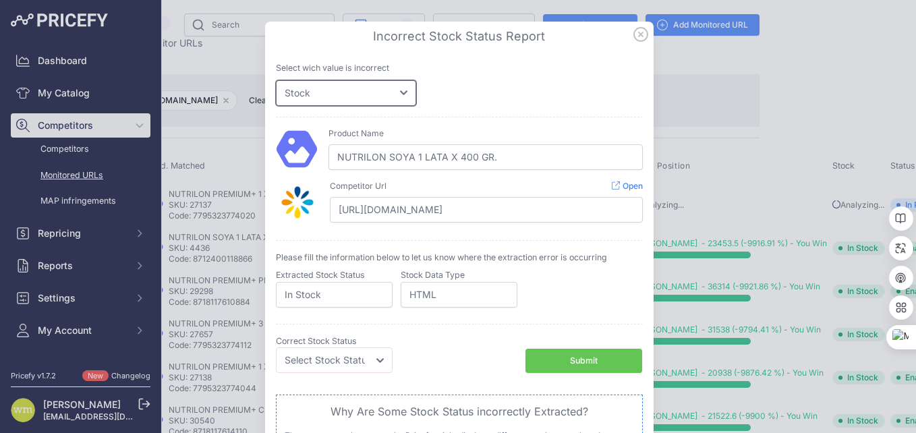
click at [398, 92] on select "Price Stock" at bounding box center [346, 93] width 140 height 26
select select "price"
click at [276, 80] on select "Price Stock" at bounding box center [346, 93] width 140 height 26
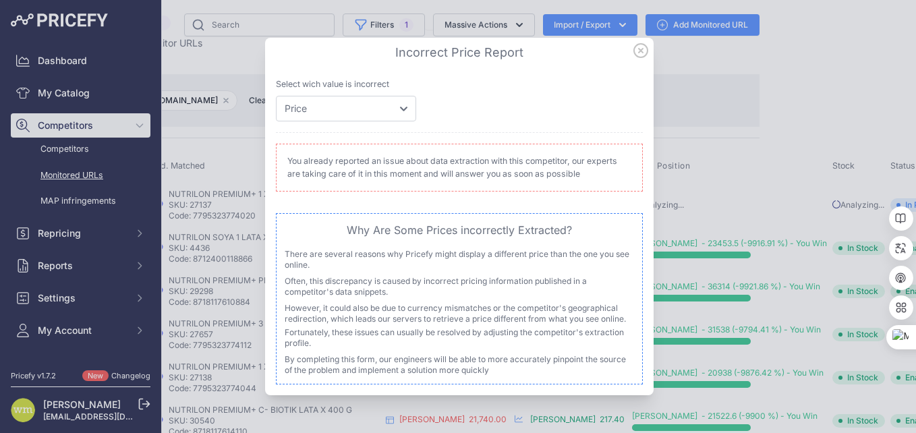
drag, startPoint x: 590, startPoint y: 173, endPoint x: 282, endPoint y: 163, distance: 307.8
click at [282, 163] on p "You already reported an issue about data extraction with this competitor, our e…" at bounding box center [459, 168] width 367 height 48
drag, startPoint x: 282, startPoint y: 163, endPoint x: 281, endPoint y: 142, distance: 21.0
click at [281, 142] on icon at bounding box center [279, 144] width 12 height 12
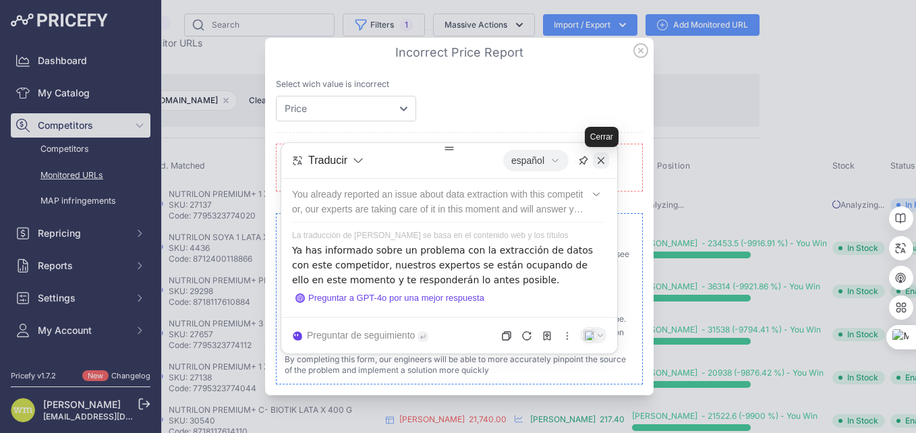
click at [599, 160] on icon at bounding box center [601, 160] width 11 height 11
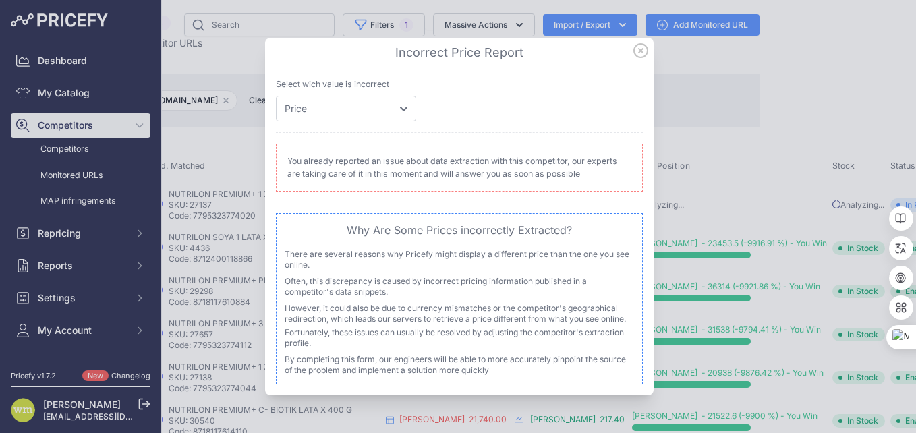
click at [640, 50] on icon at bounding box center [640, 50] width 13 height 13
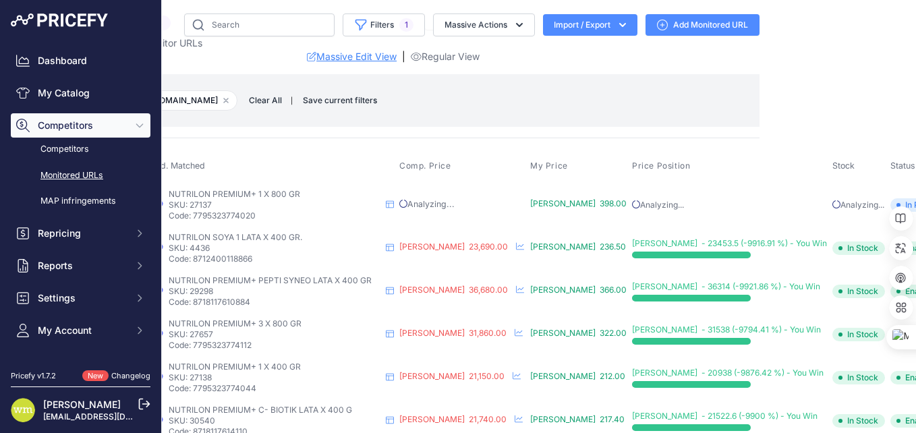
click at [339, 58] on link "Massive Edit View" at bounding box center [352, 56] width 90 height 13
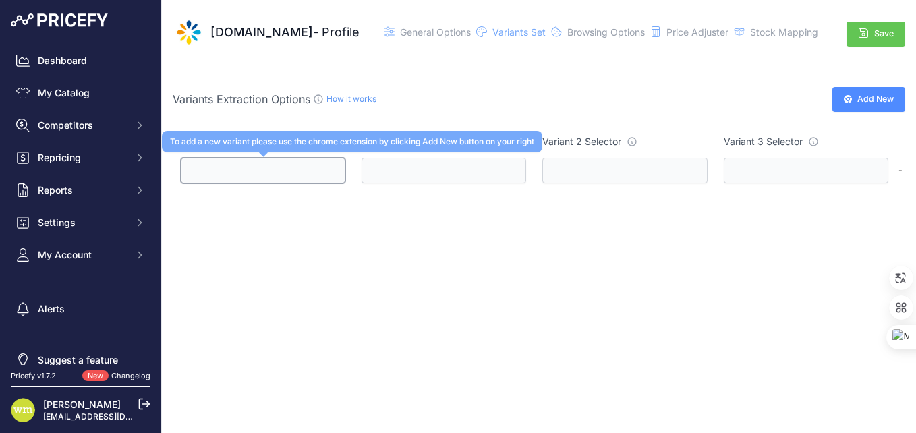
drag, startPoint x: 263, startPoint y: 167, endPoint x: 273, endPoint y: 171, distance: 10.7
click at [263, 169] on input "text" at bounding box center [263, 171] width 165 height 26
click at [273, 171] on input "text" at bounding box center [263, 171] width 165 height 26
click at [274, 169] on input "text" at bounding box center [263, 171] width 165 height 26
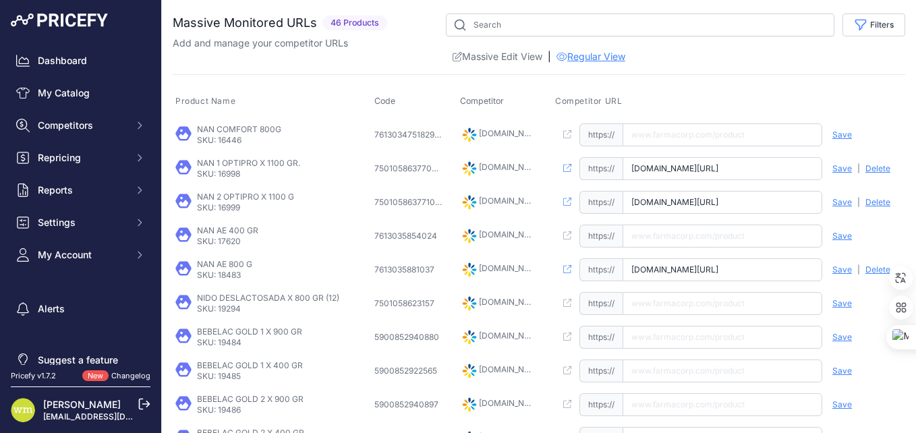
click at [587, 57] on link "Regular View" at bounding box center [591, 56] width 69 height 13
